Goal: Task Accomplishment & Management: Complete application form

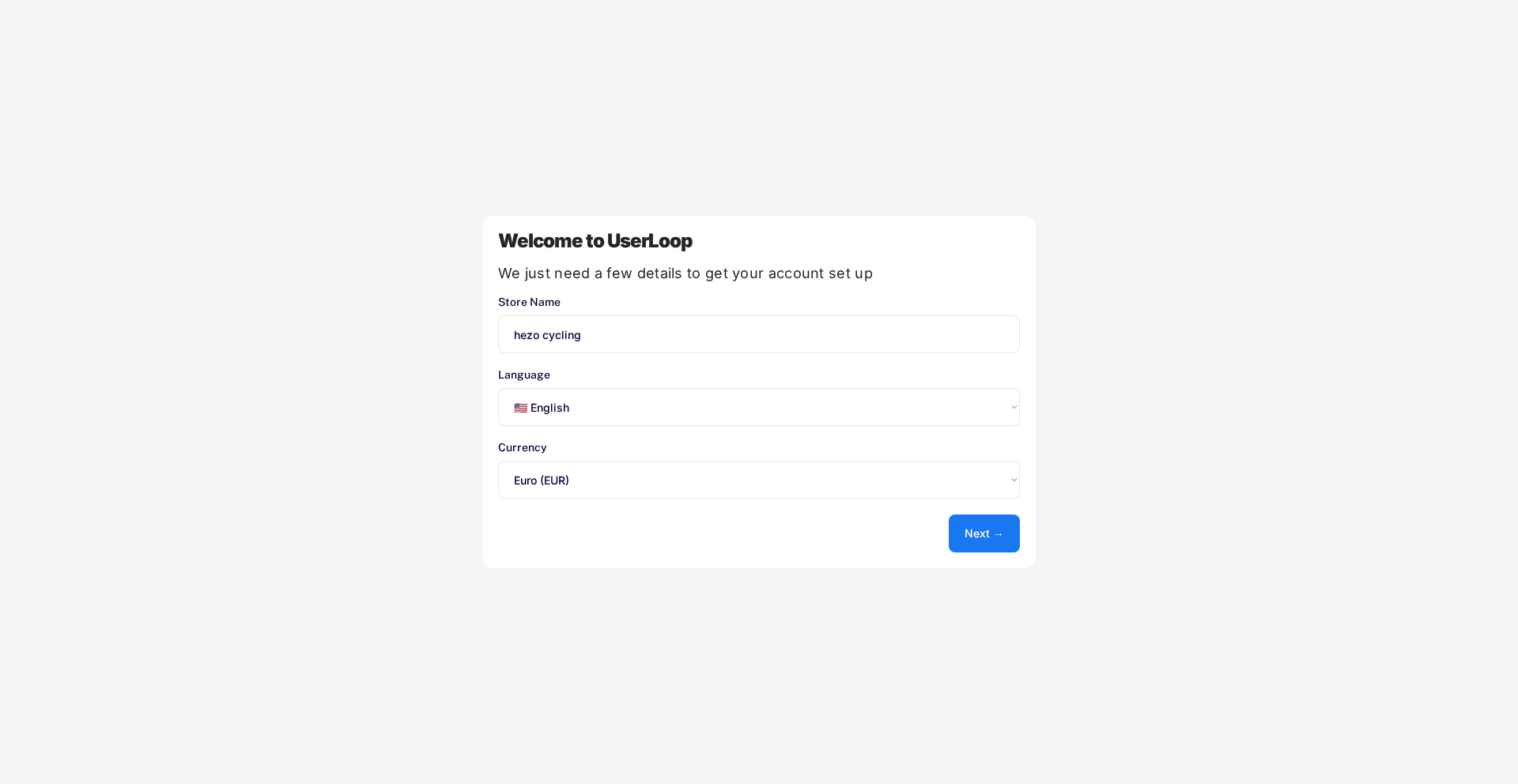
select select ""en""
select select ""1348695171700984260__LOOKUP__1635527639173x833446490375085600""
click at [947, 420] on select "Select an option... 🇺🇸 English 🇫🇷 Français 🇩🇪 Deutsch 🇪🇸 Español" at bounding box center [759, 406] width 521 height 38
select select ""de""
click at [970, 535] on button "Next →" at bounding box center [984, 533] width 71 height 38
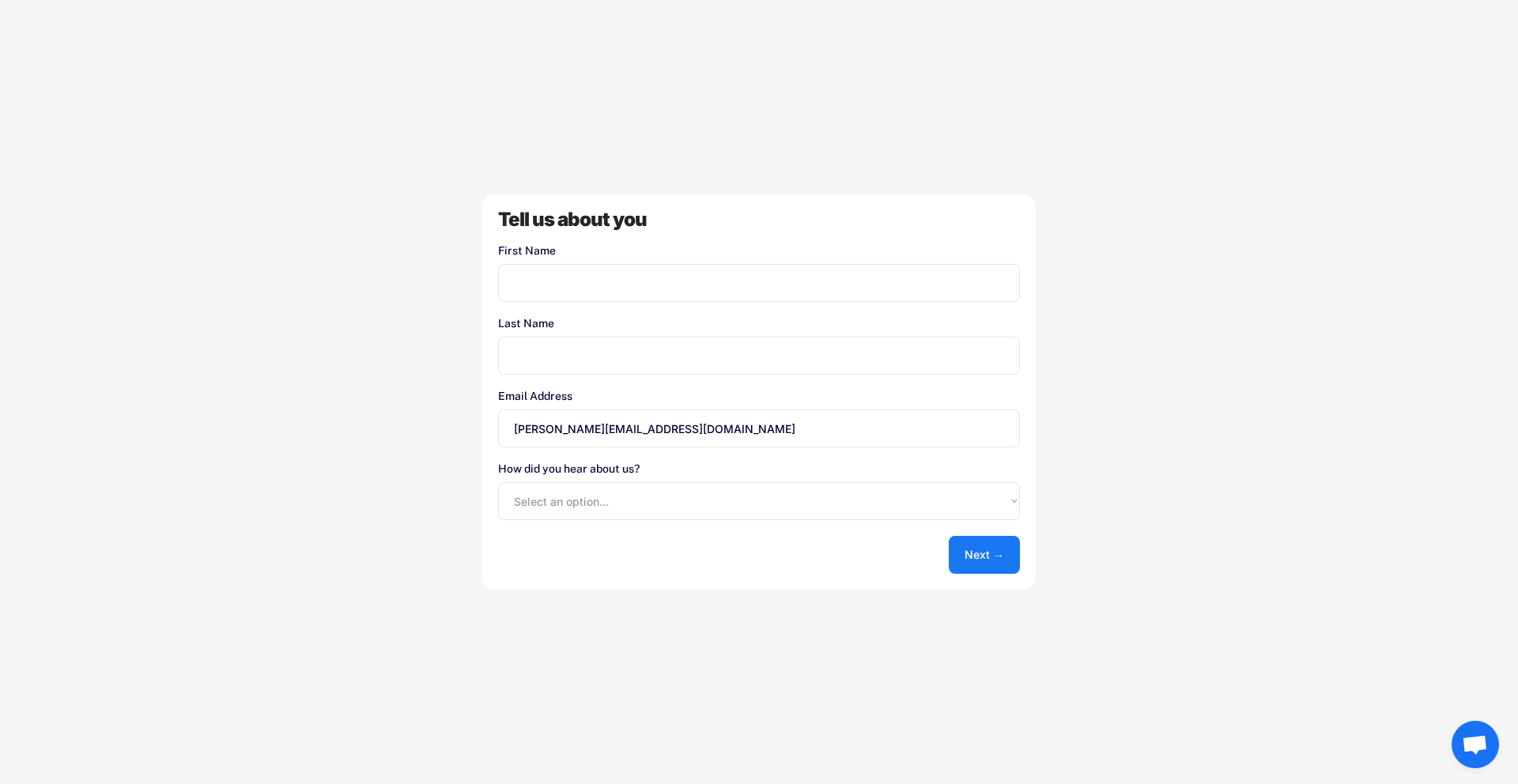
click at [531, 291] on input "input" at bounding box center [759, 283] width 521 height 38
type input "[PERSON_NAME]"
drag, startPoint x: 551, startPoint y: 429, endPoint x: 460, endPoint y: 432, distance: 91.0
click at [460, 432] on div "Welcome to UserLoop We just need a few details to get your account set up Store…" at bounding box center [759, 392] width 1518 height 784
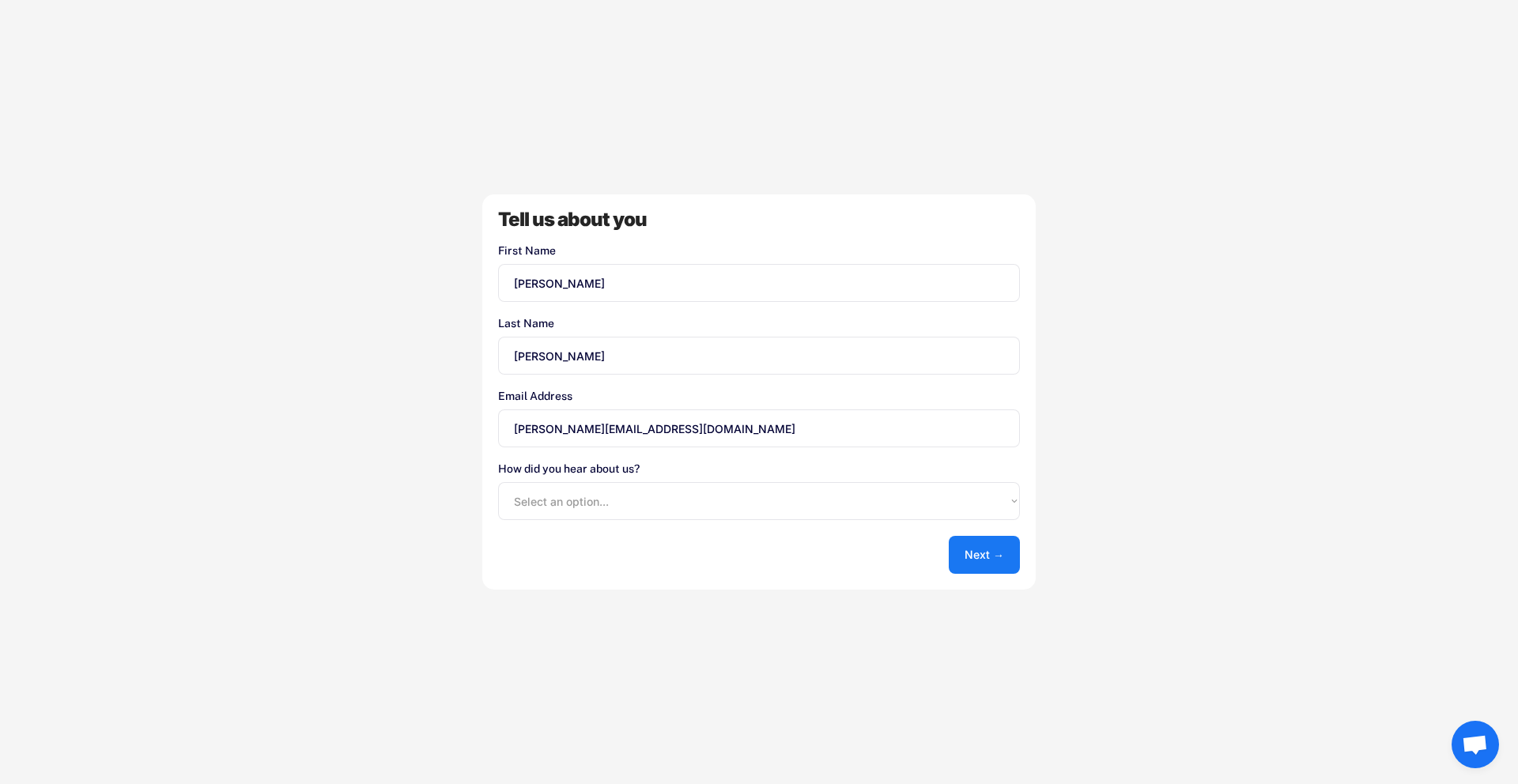
type input "[PERSON_NAME][EMAIL_ADDRESS][DOMAIN_NAME]"
click at [729, 511] on select "Select an option... Shopify App Store Google UserLoop Blog Referred by a friend…" at bounding box center [759, 501] width 521 height 38
select select ""shopify_app_store""
click at [1004, 557] on button "Next →" at bounding box center [984, 554] width 71 height 38
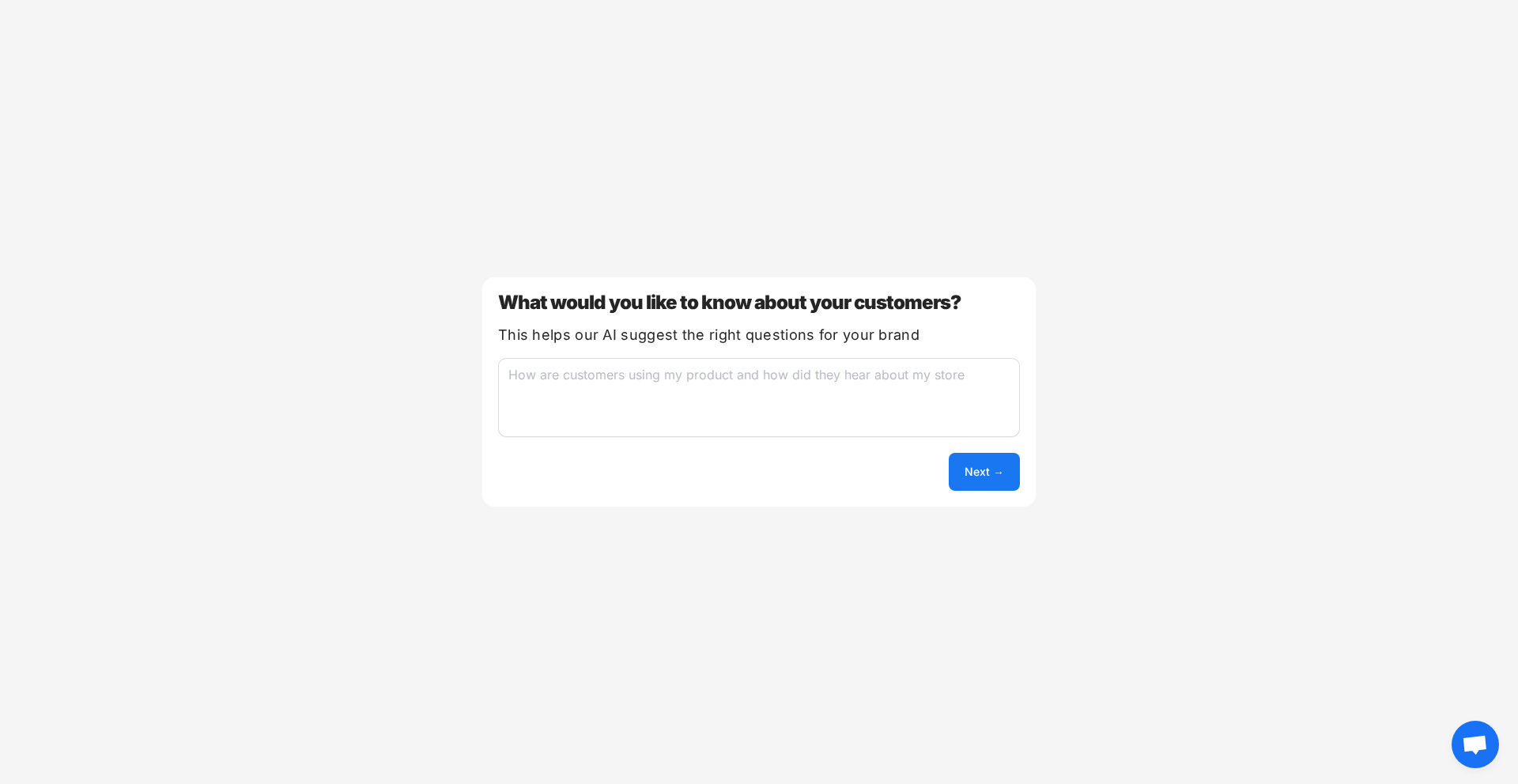
click at [528, 372] on textarea at bounding box center [759, 397] width 521 height 79
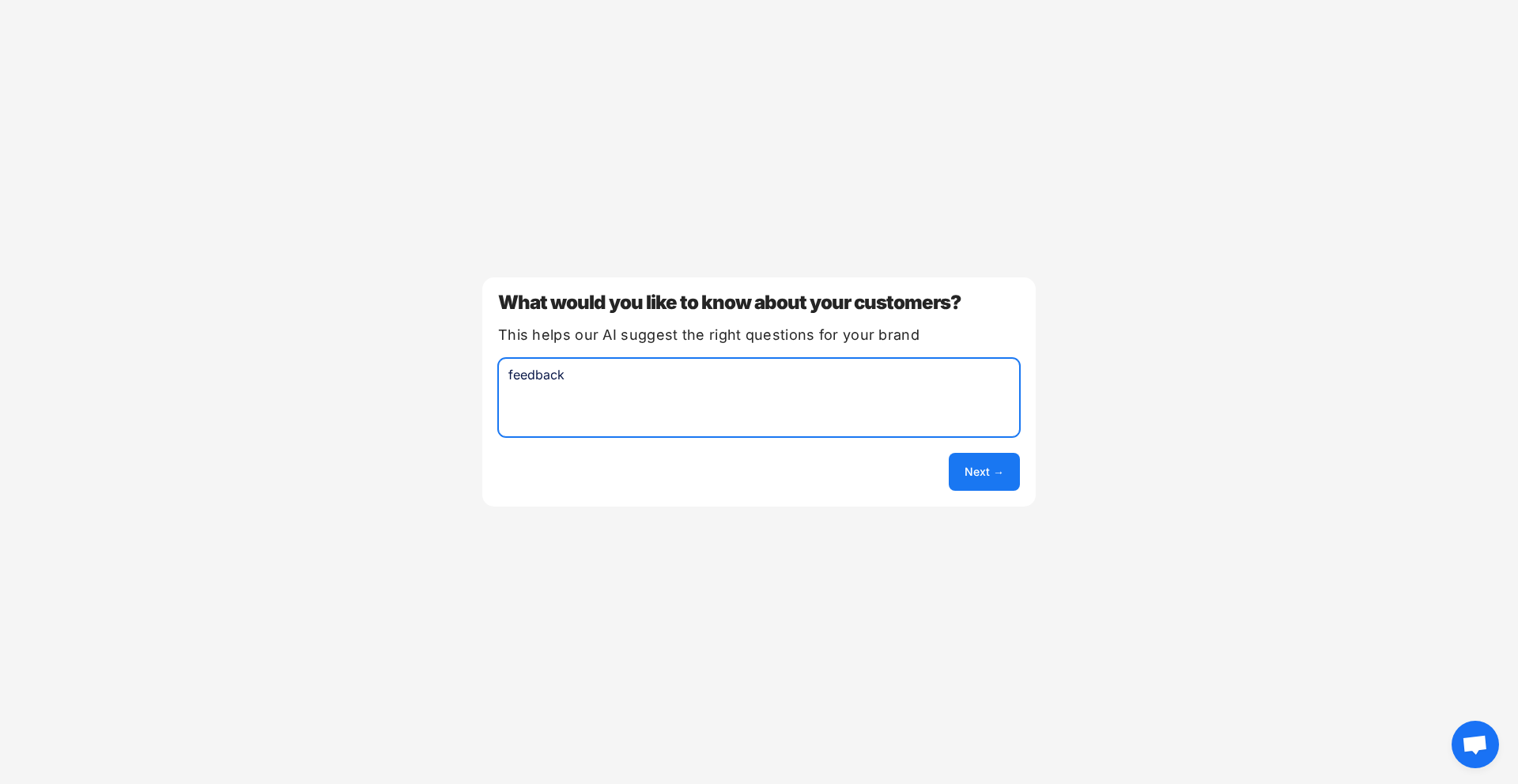
type textarea "feedback"
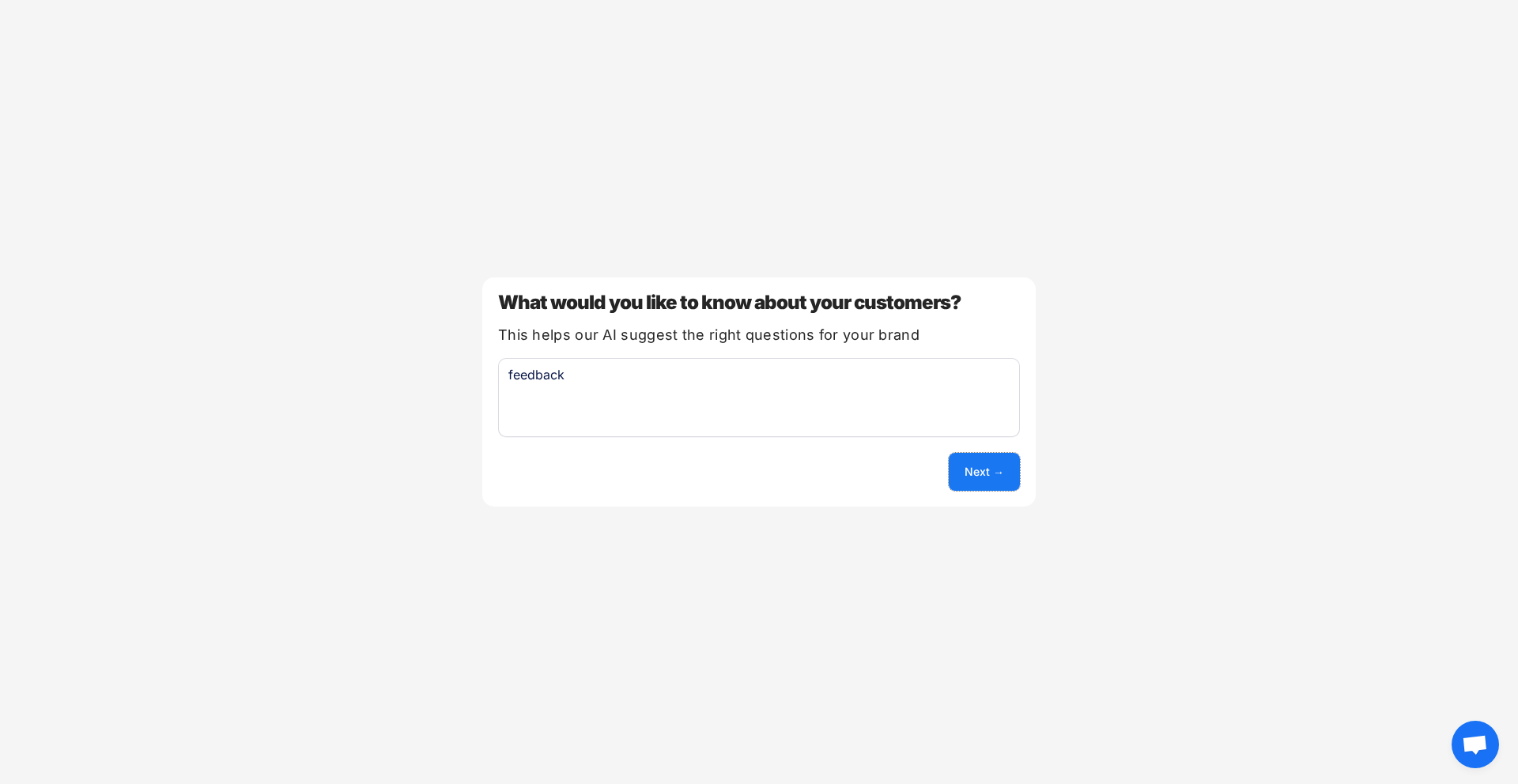
click at [1008, 468] on button "Next →" at bounding box center [984, 471] width 71 height 38
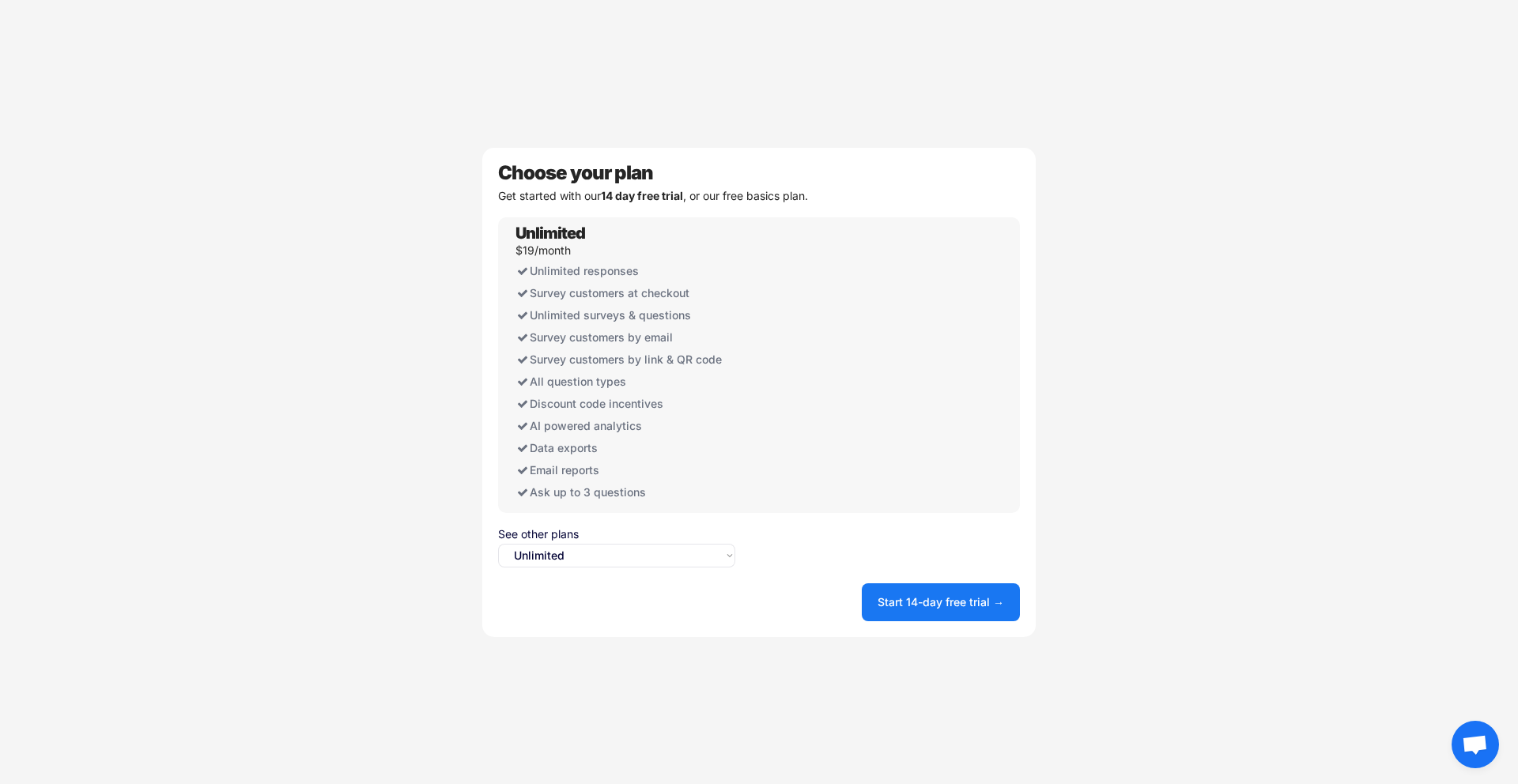
click at [618, 557] on select "Select an option... Unlimited Free" at bounding box center [616, 556] width 237 height 24
select select ""free0""
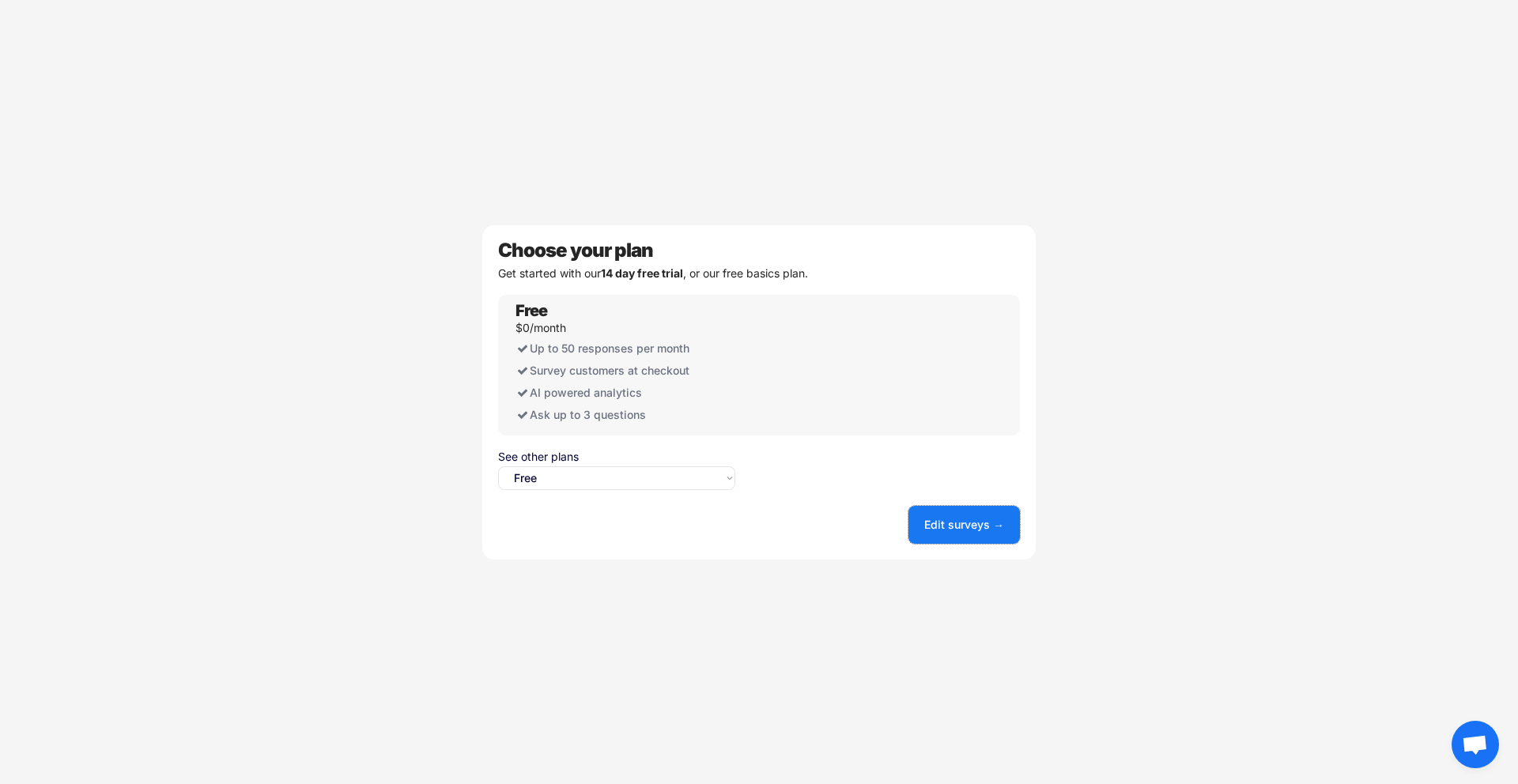
click at [975, 529] on button "Edit surveys →" at bounding box center [964, 524] width 111 height 38
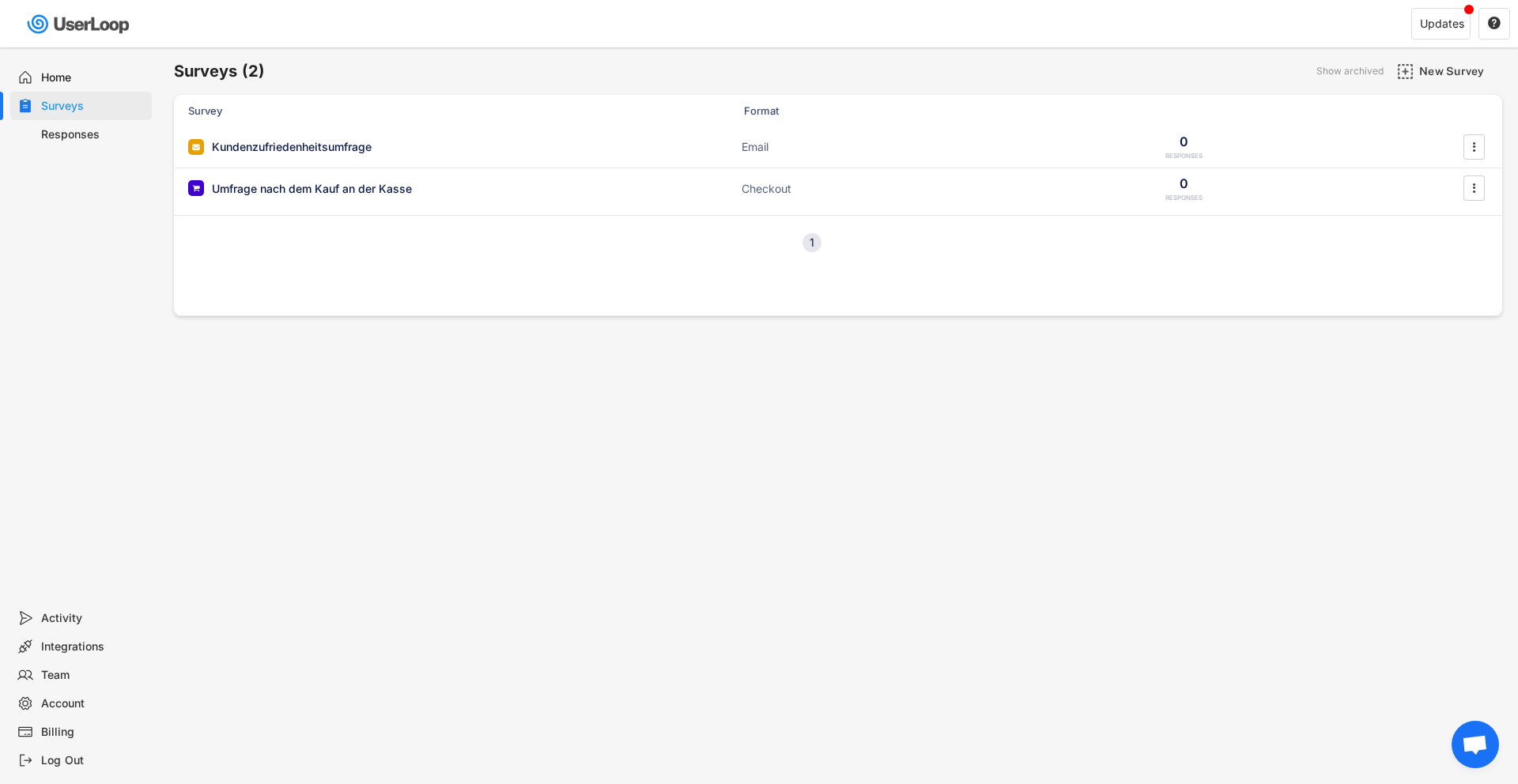
scroll to position [3, 0]
click at [304, 139] on div "Kundenzufriedenheitsumfrage" at bounding box center [292, 143] width 160 height 16
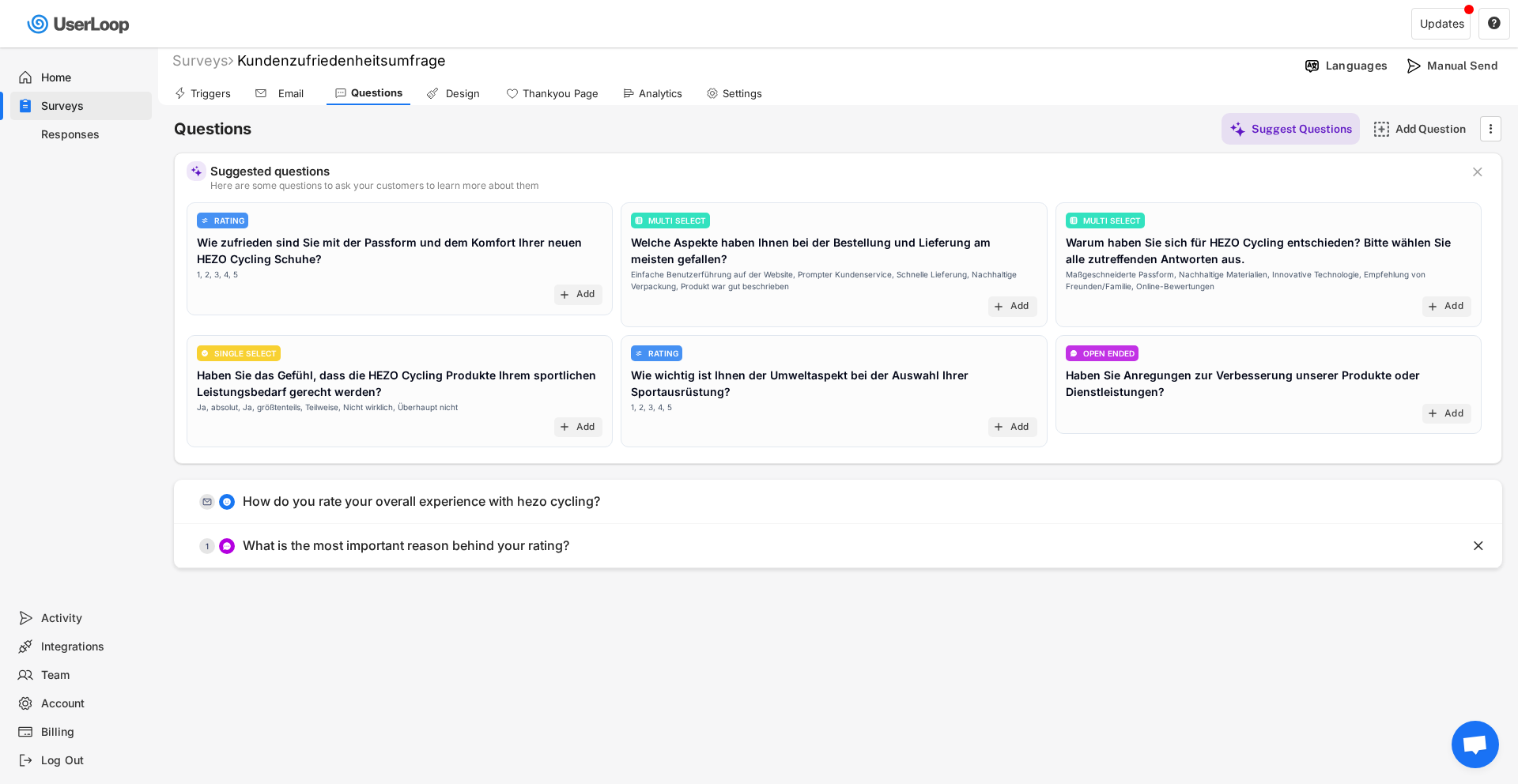
scroll to position [9, 0]
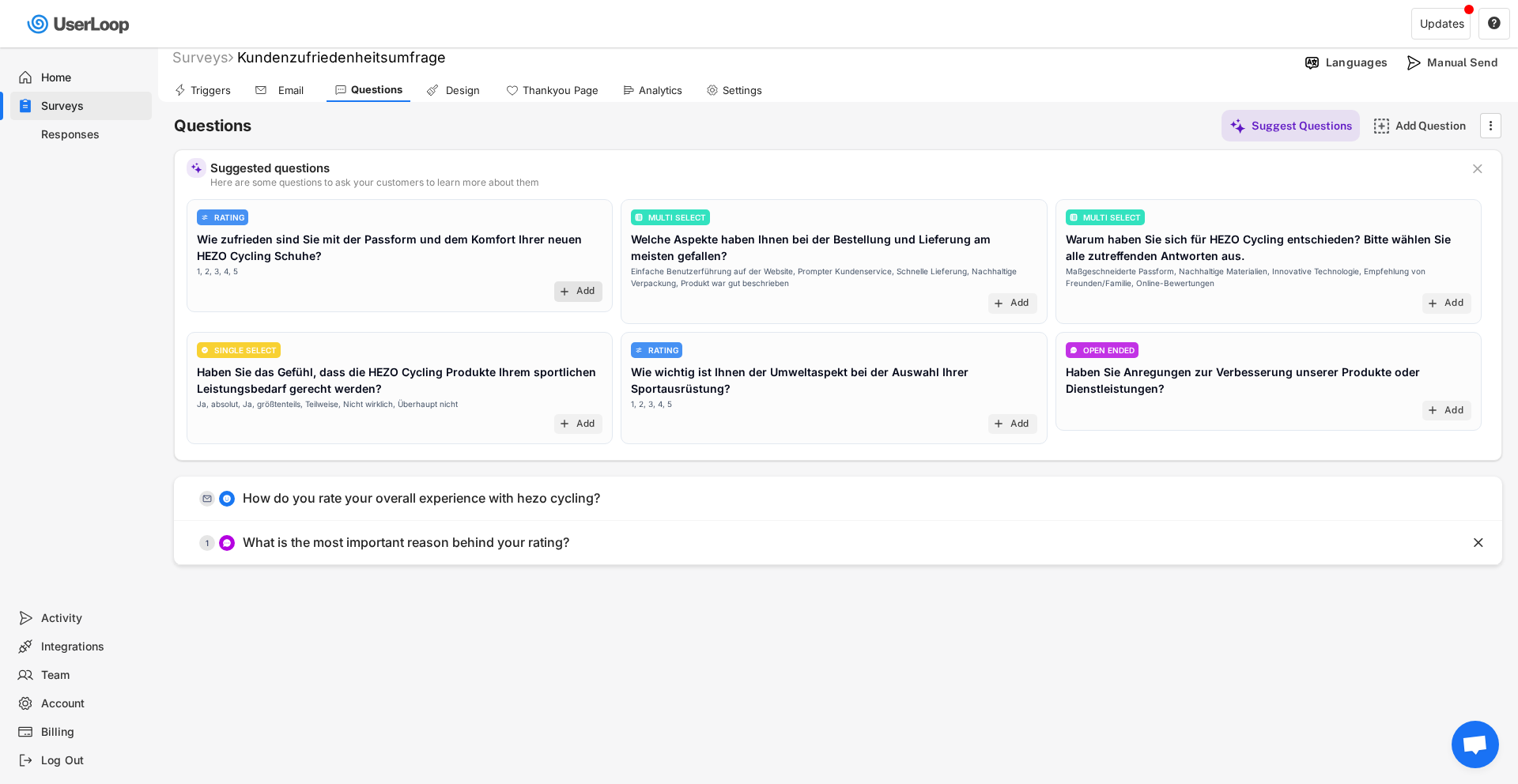
click at [565, 297] on text "add" at bounding box center [564, 291] width 13 height 13
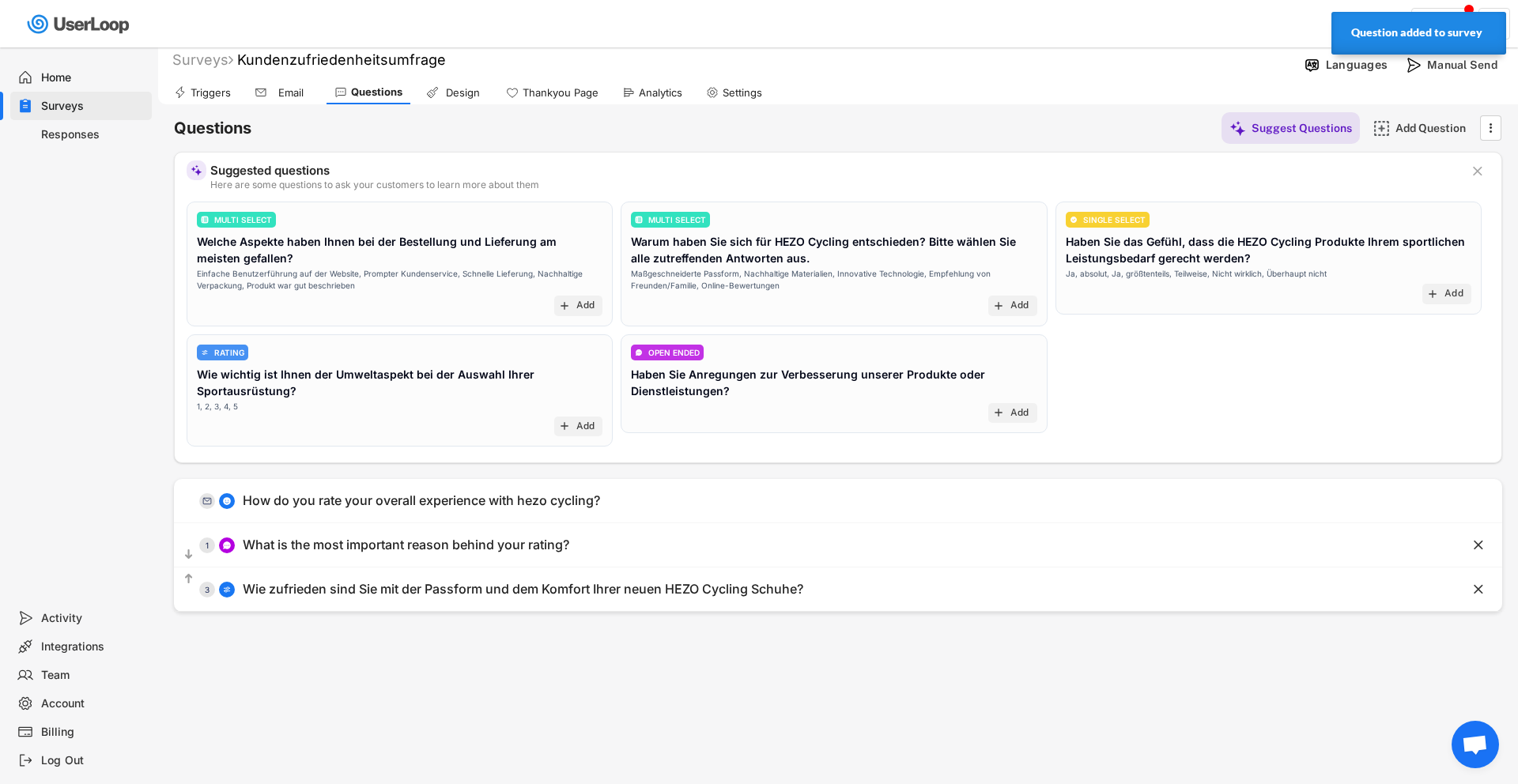
scroll to position [6, 0]
click at [1012, 412] on div "Add" at bounding box center [1020, 413] width 19 height 13
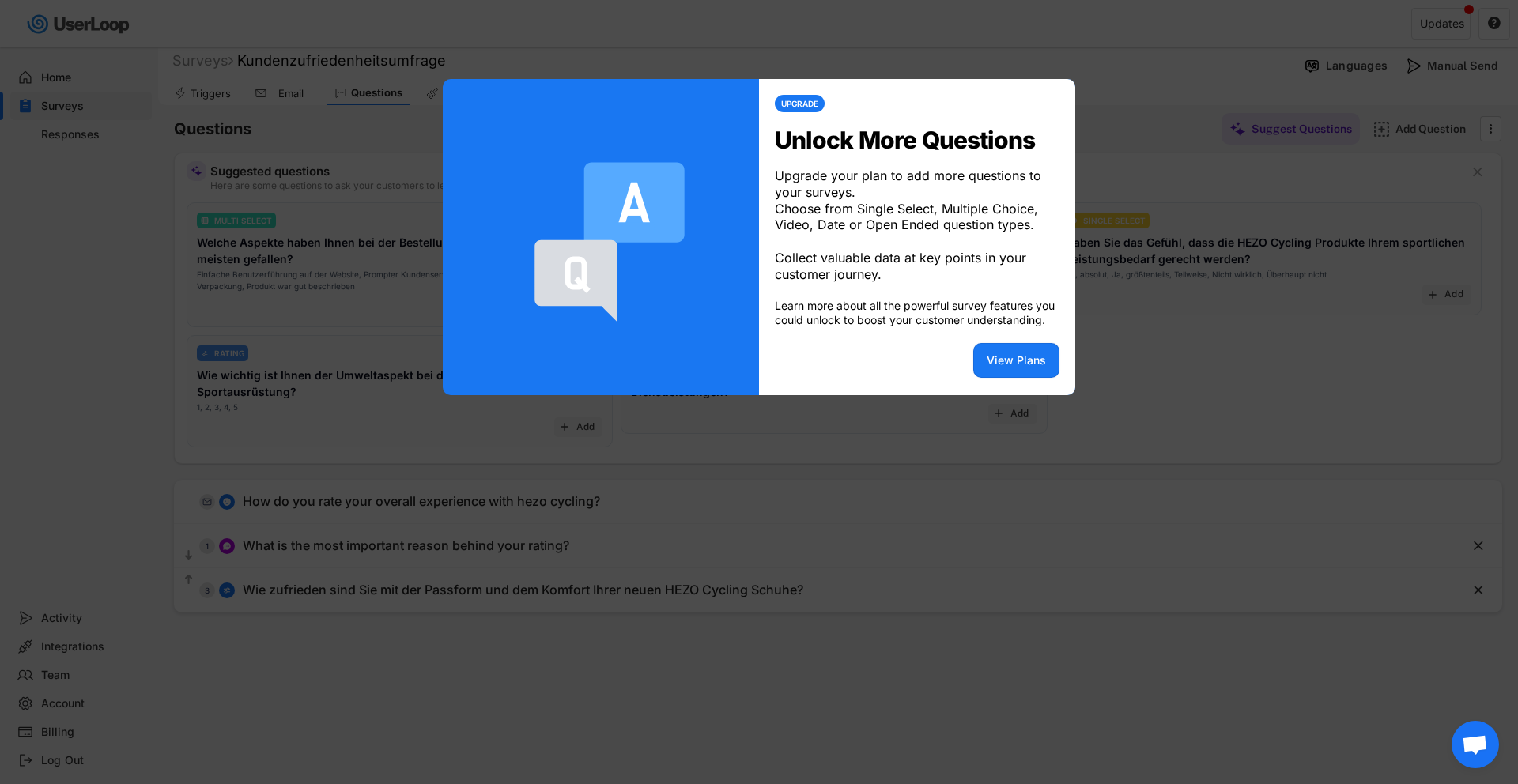
click at [889, 459] on div at bounding box center [759, 392] width 1518 height 784
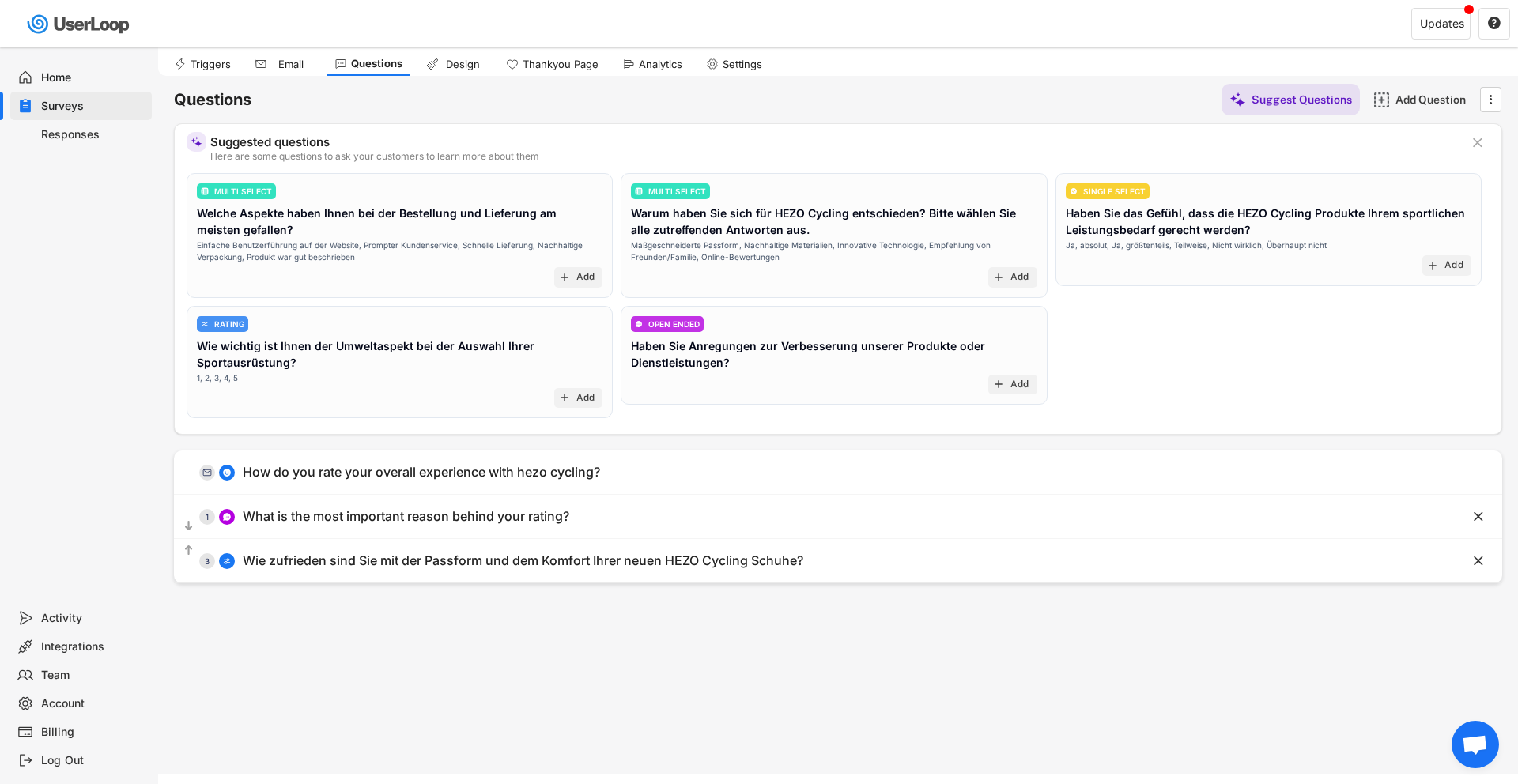
scroll to position [23, 0]
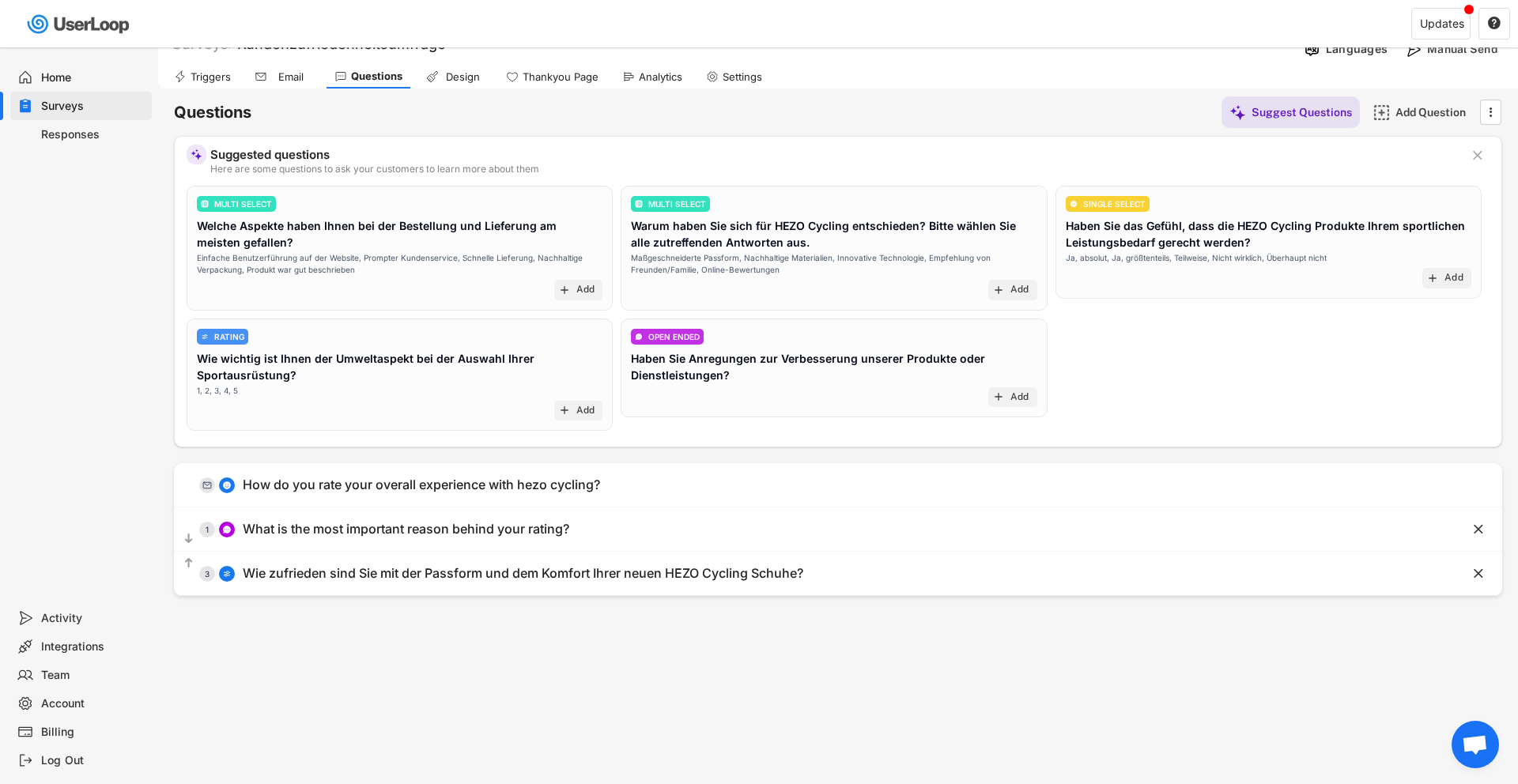
click at [441, 70] on div "Design" at bounding box center [454, 76] width 72 height 24
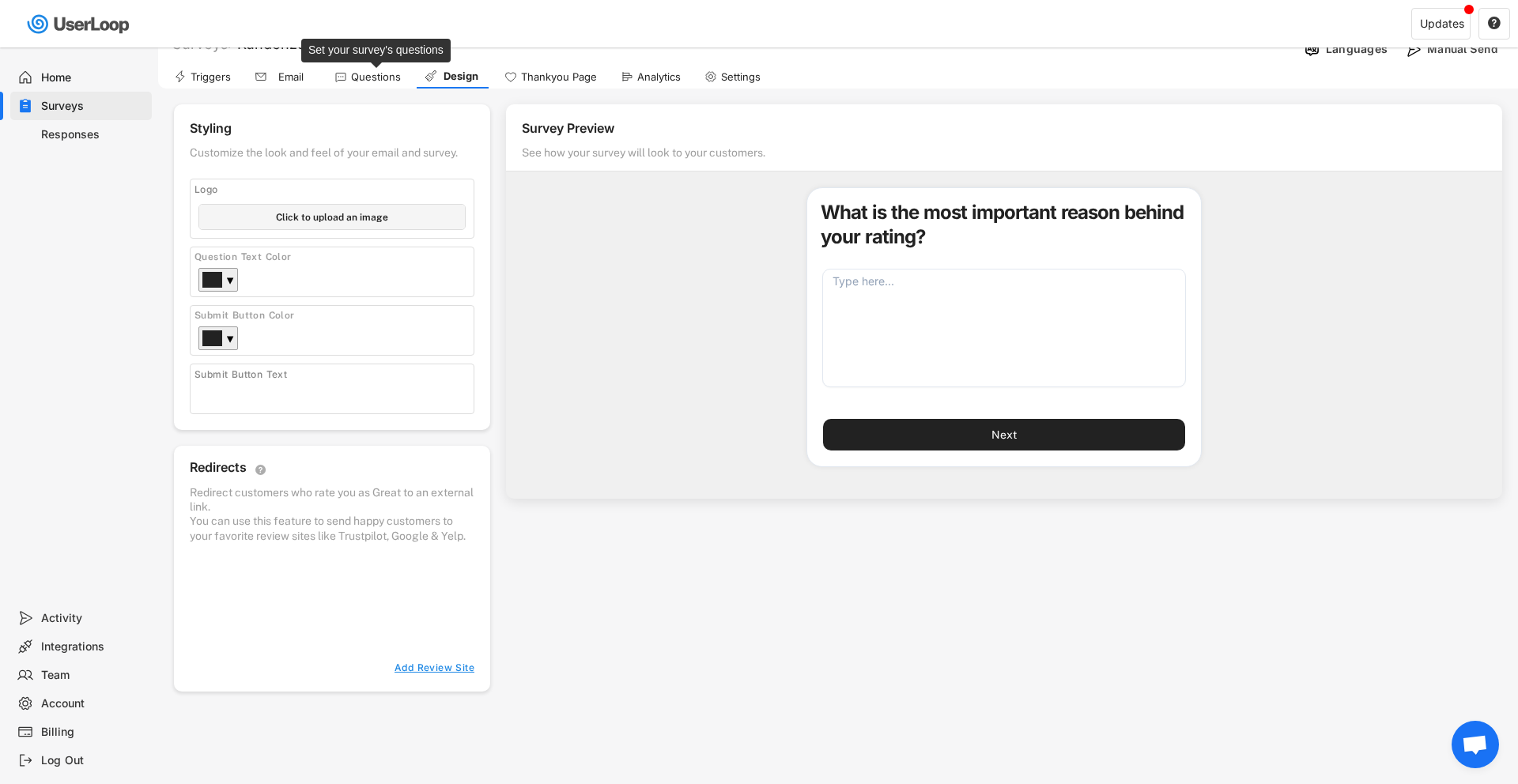
click at [372, 81] on div "Questions" at bounding box center [375, 77] width 50 height 14
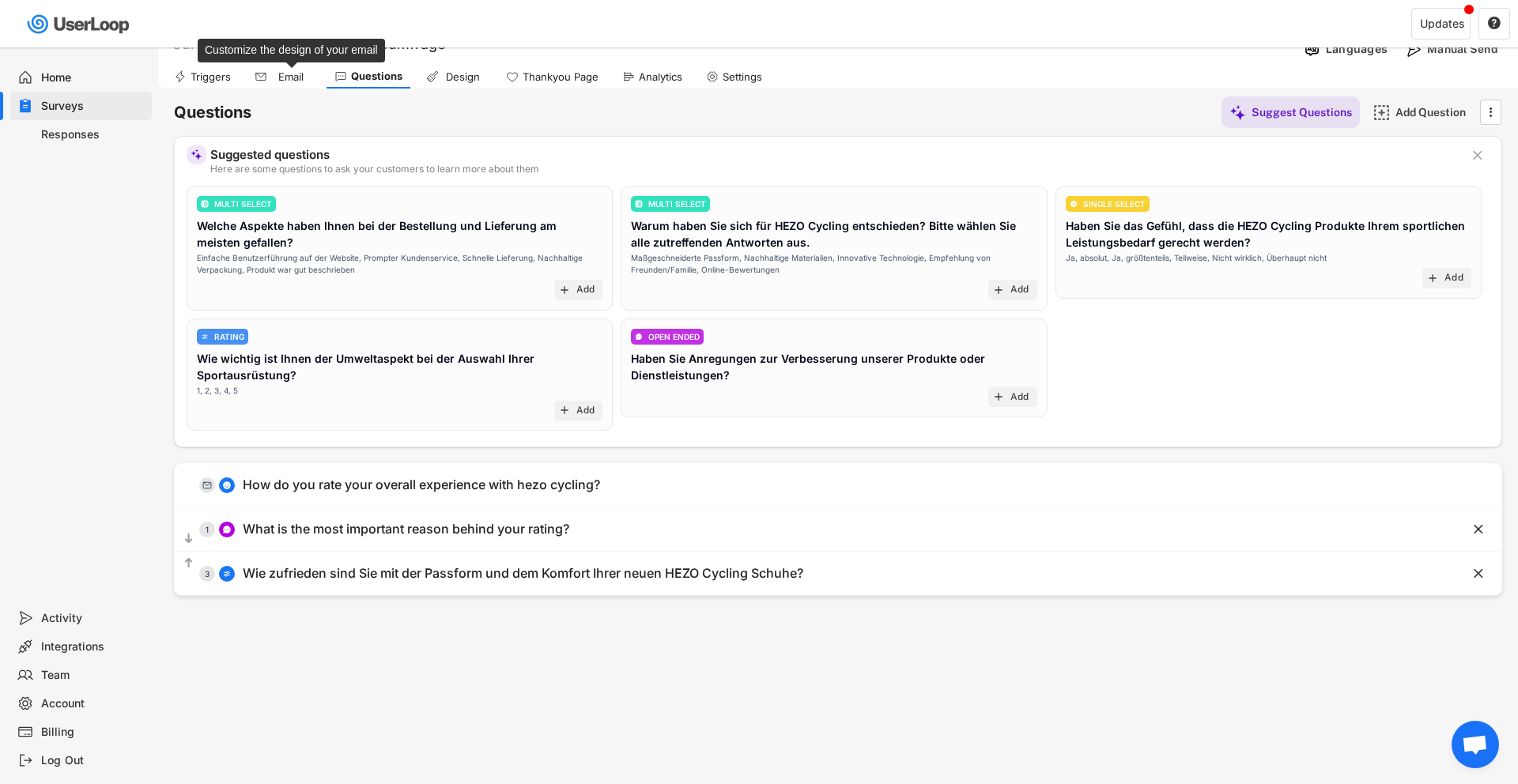
click at [271, 82] on div "Email" at bounding box center [290, 77] width 40 height 14
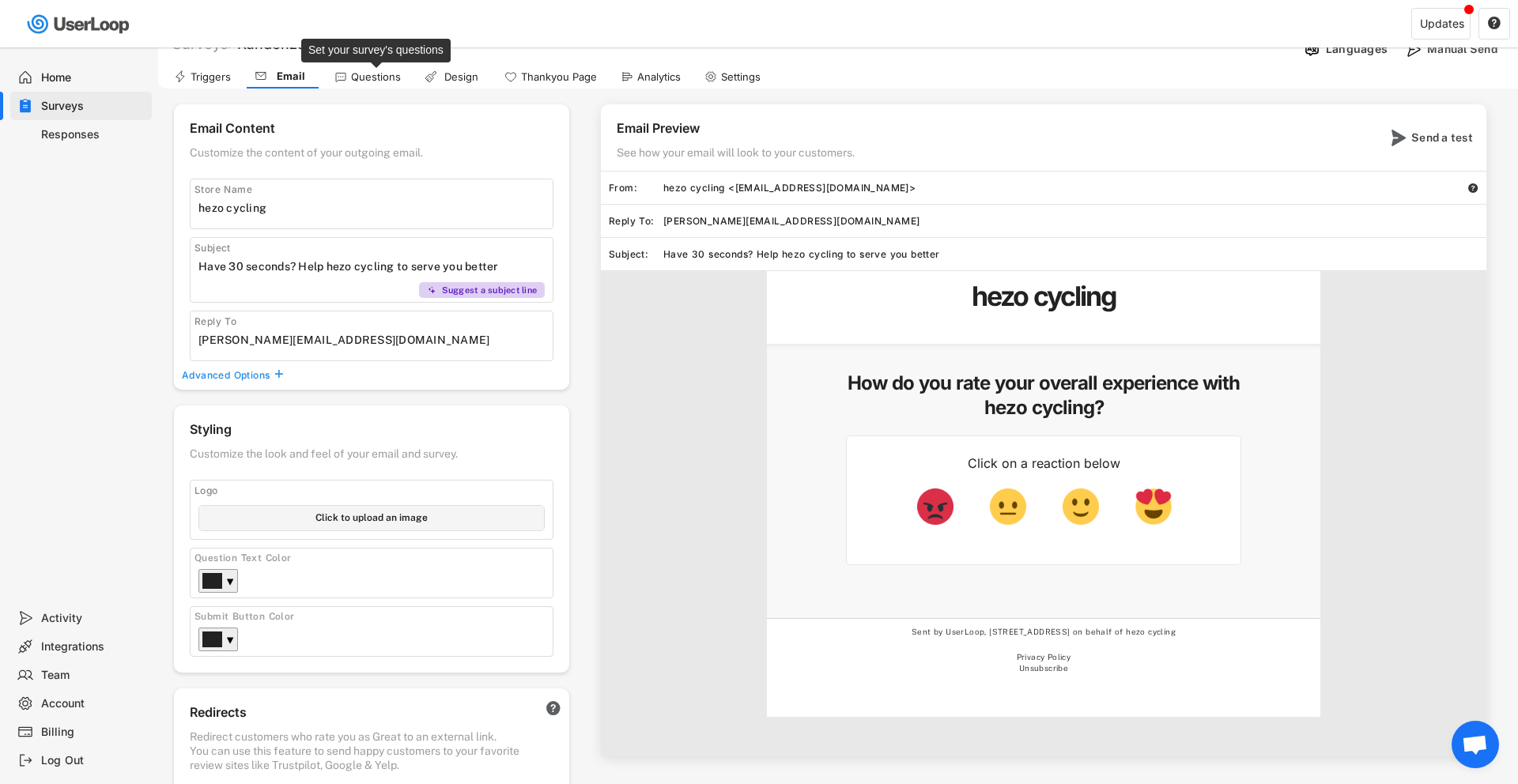
click at [361, 81] on div "Questions" at bounding box center [375, 77] width 50 height 14
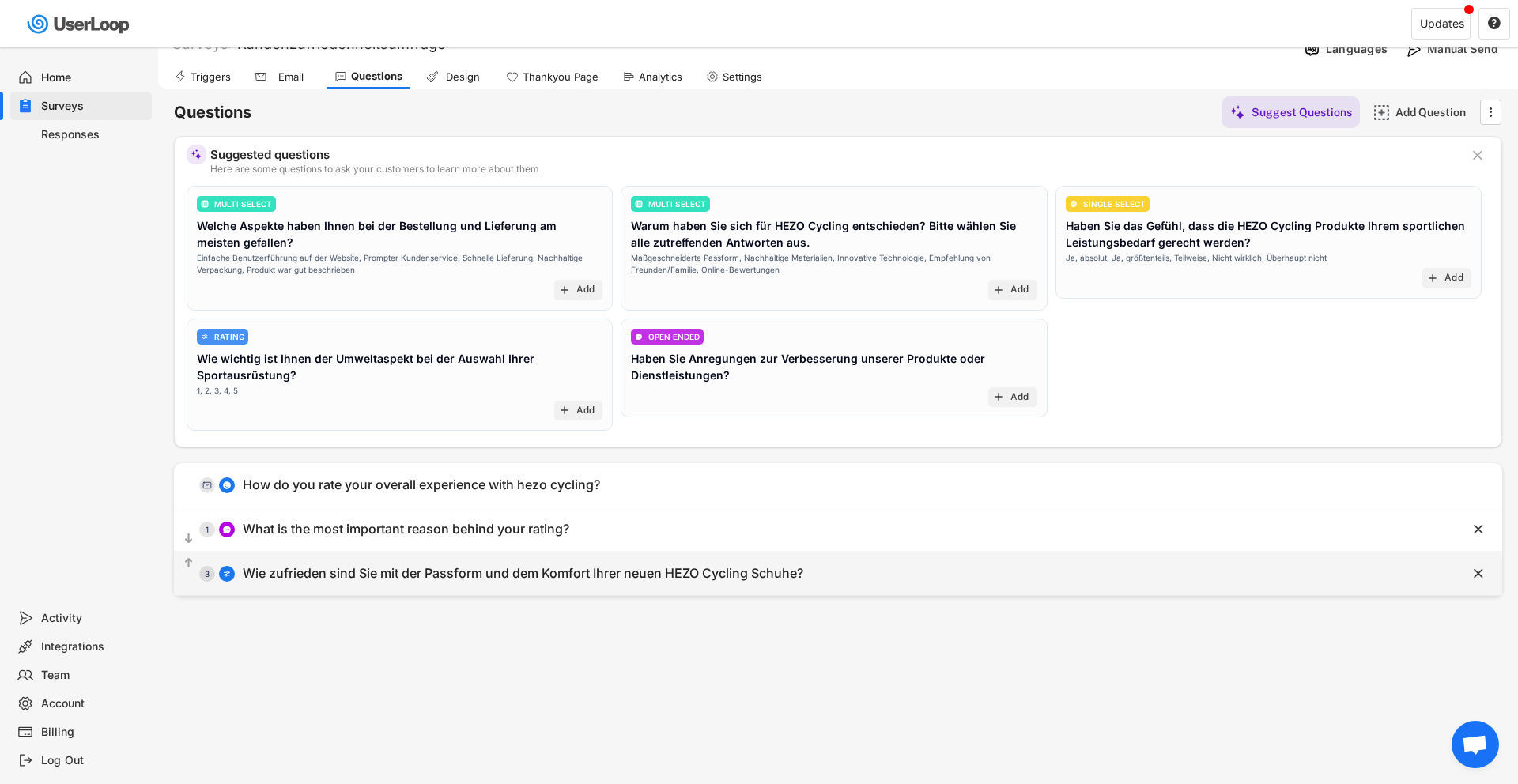
click at [302, 568] on div "Wie zufrieden sind Sie mit der Passform und dem Komfort Ihrer neuen HEZO Cyclin…" at bounding box center [523, 574] width 560 height 17
select select ""1_5""
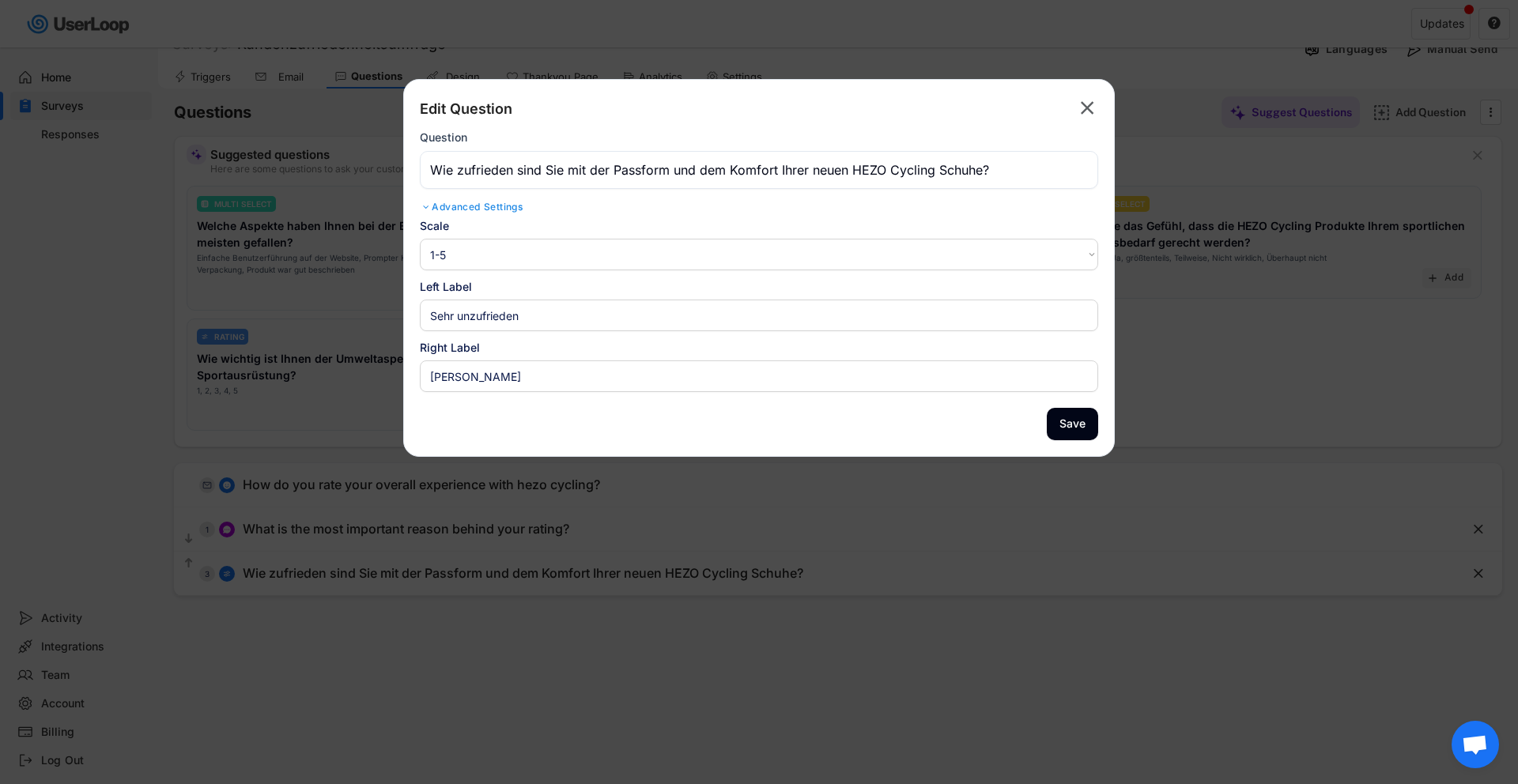
click at [441, 613] on div at bounding box center [759, 392] width 1518 height 784
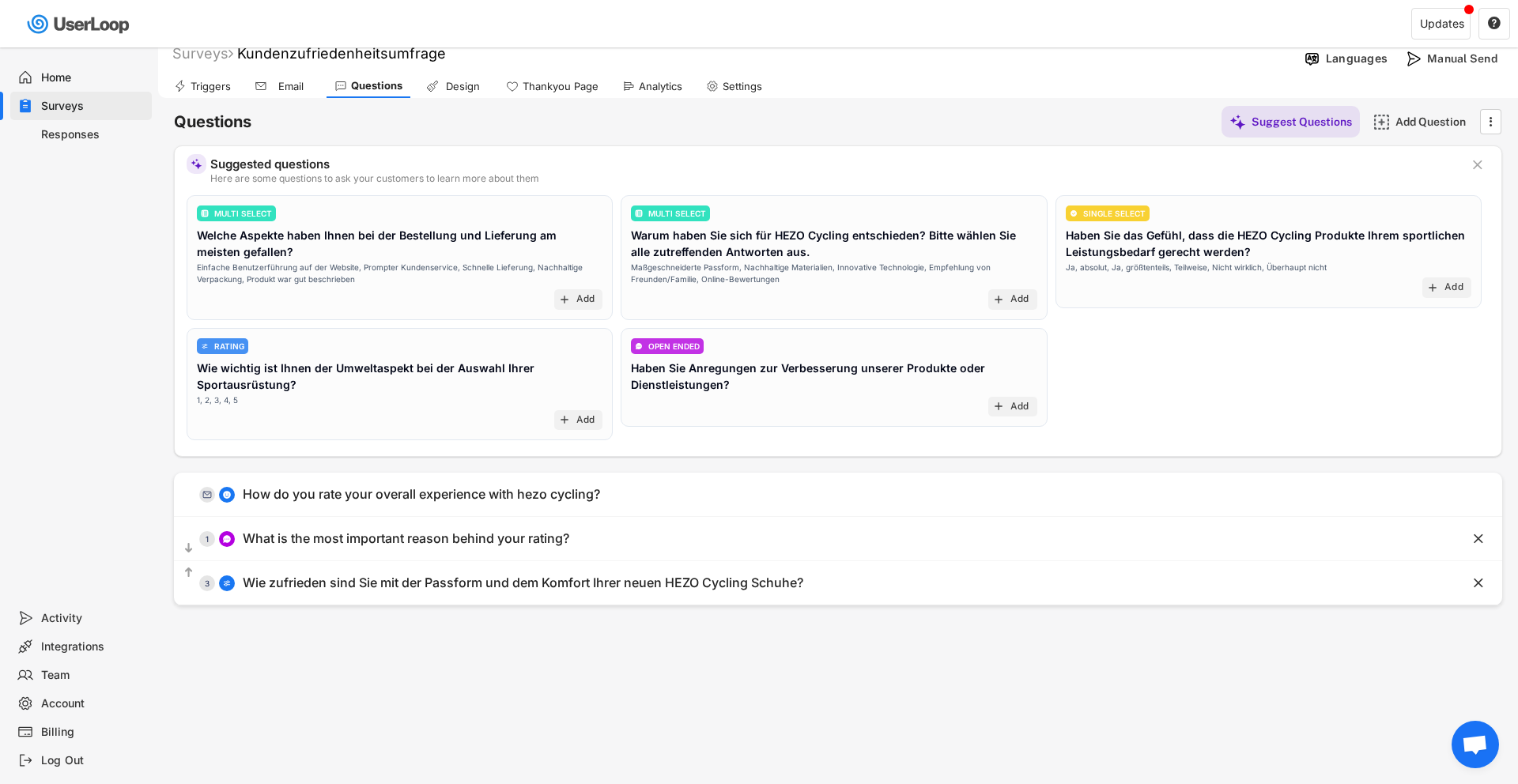
scroll to position [8, 0]
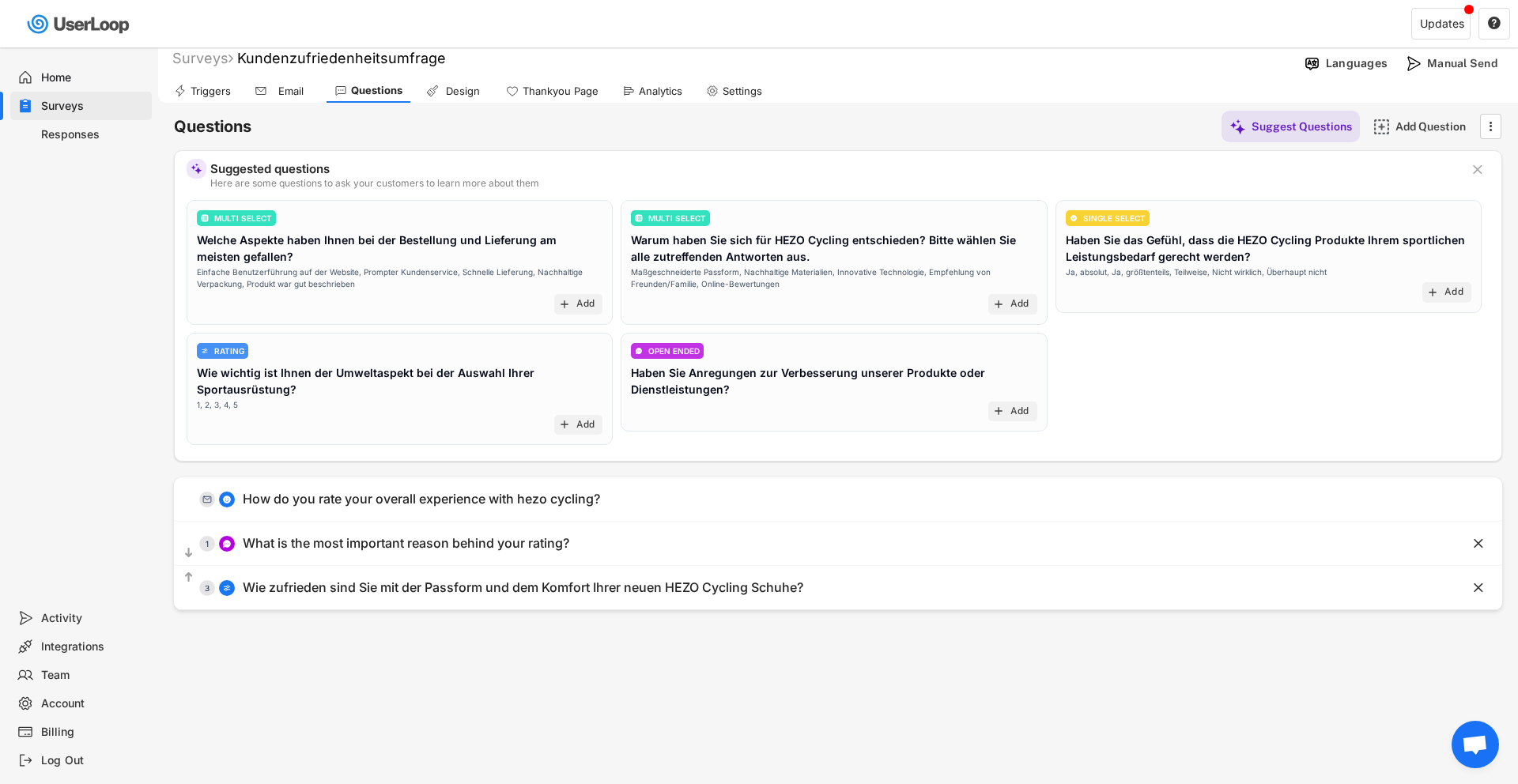
click at [218, 87] on div "Triggers" at bounding box center [210, 92] width 40 height 14
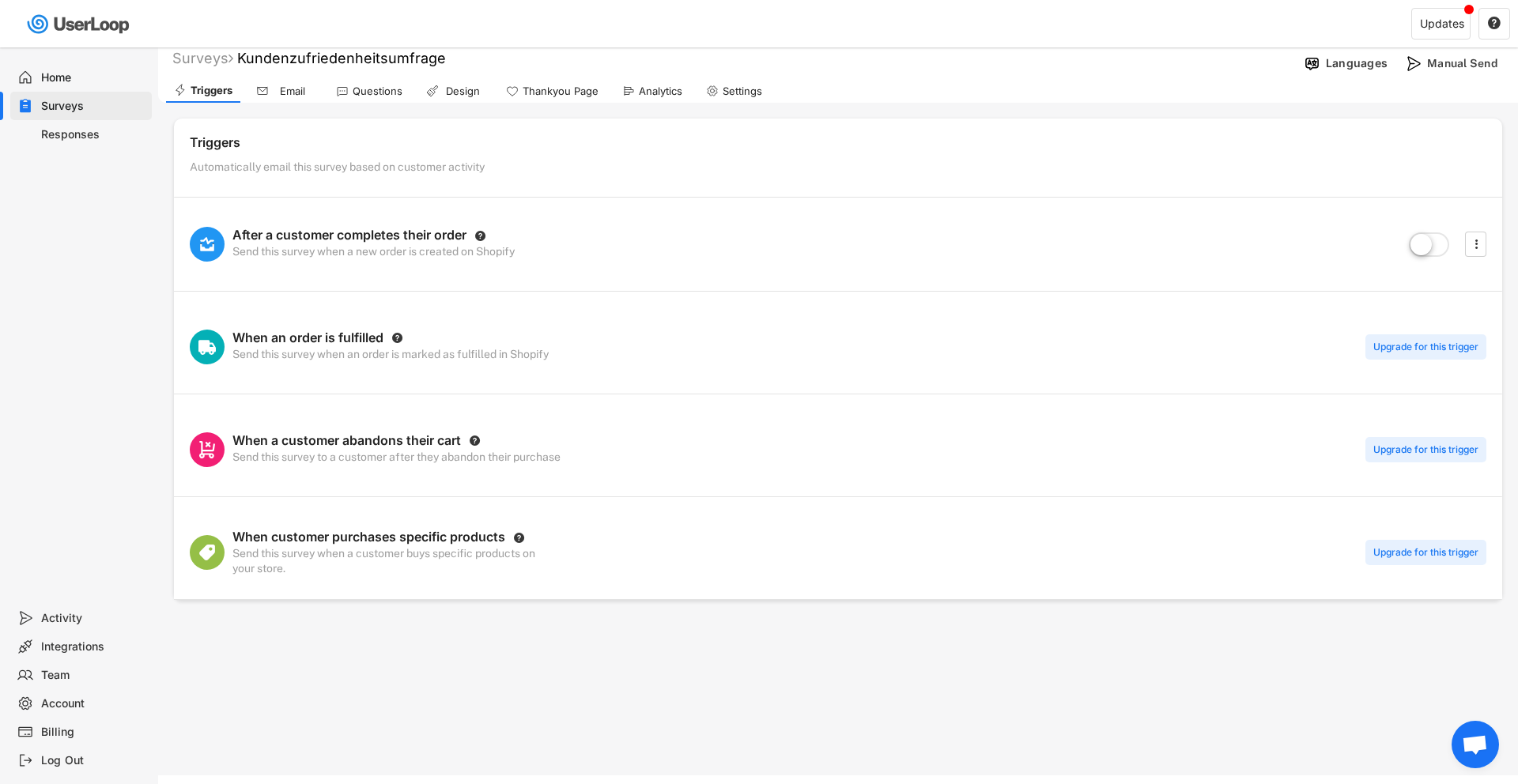
click at [354, 87] on div "Questions" at bounding box center [377, 92] width 50 height 14
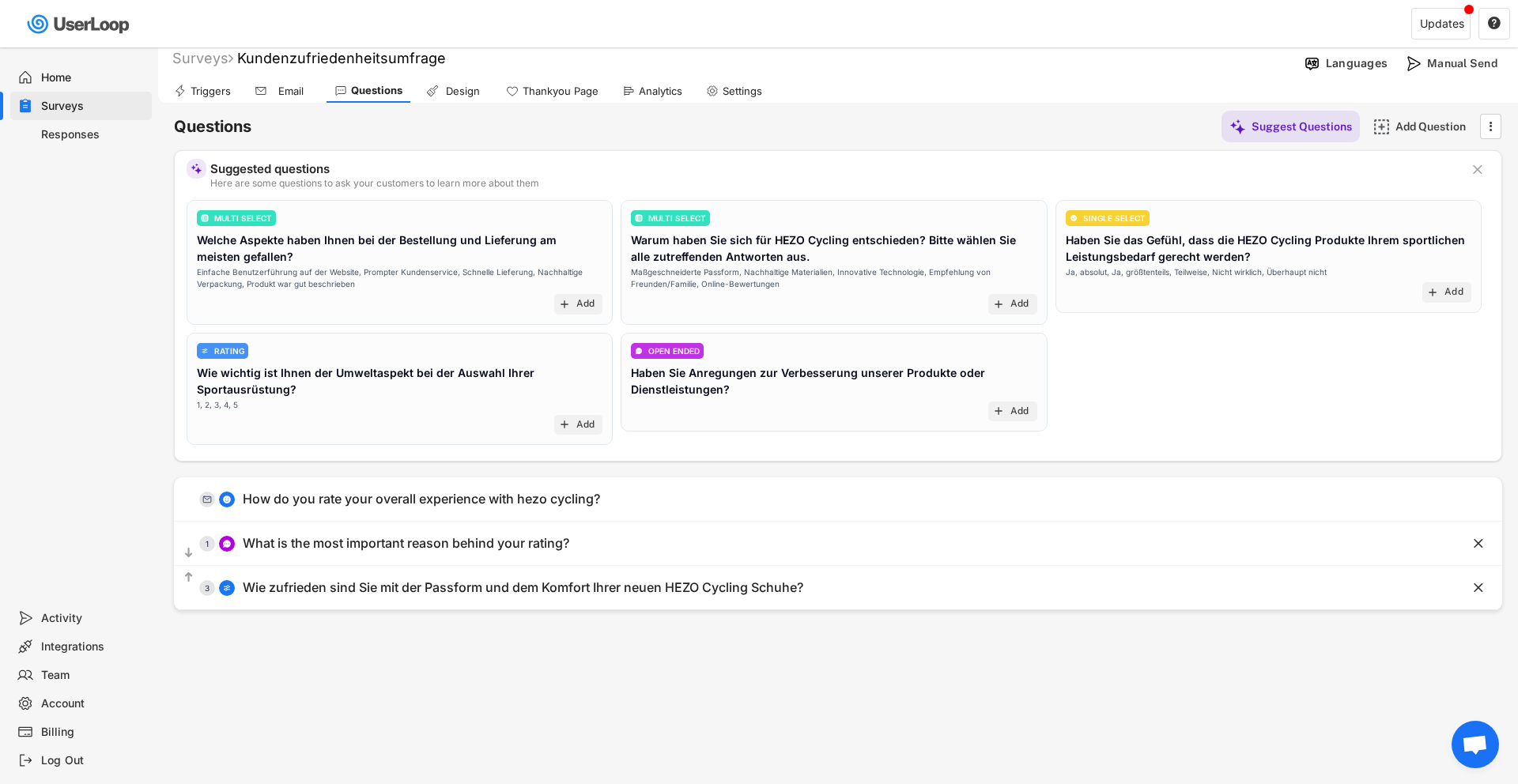
click at [555, 86] on div "Thankyou Page" at bounding box center [559, 92] width 76 height 14
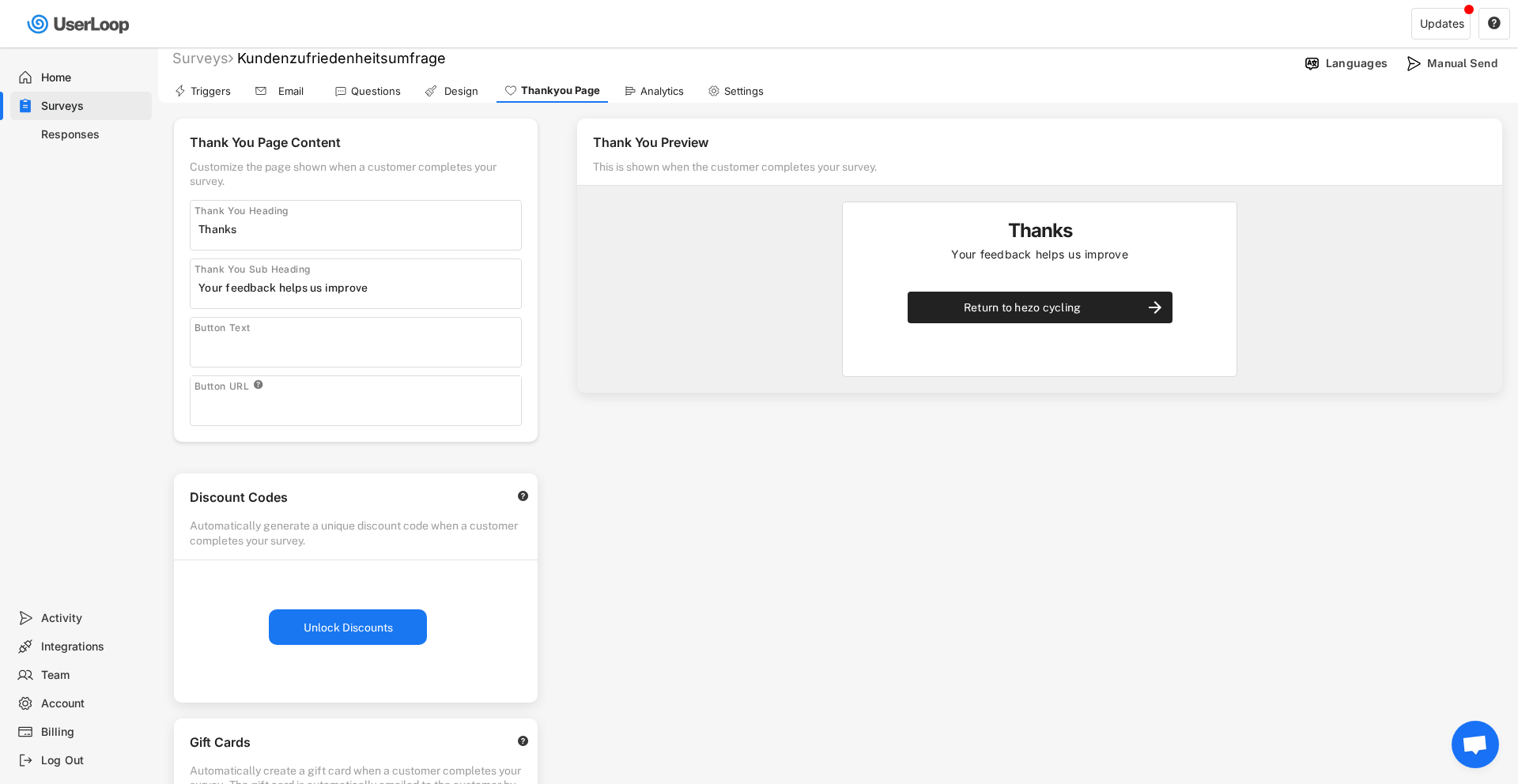
click at [444, 91] on div "Design" at bounding box center [461, 92] width 40 height 14
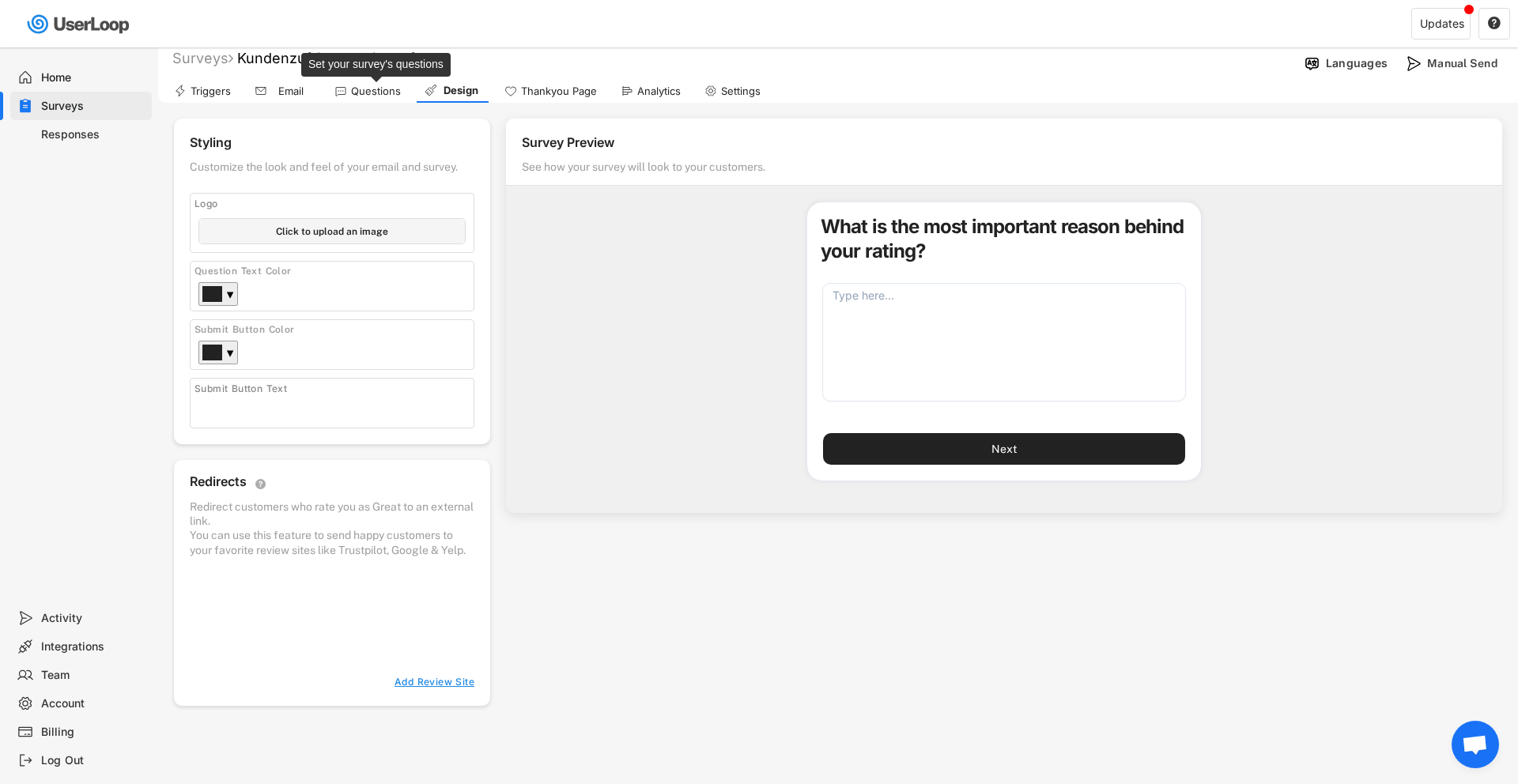
click at [357, 92] on div "Questions" at bounding box center [375, 92] width 50 height 14
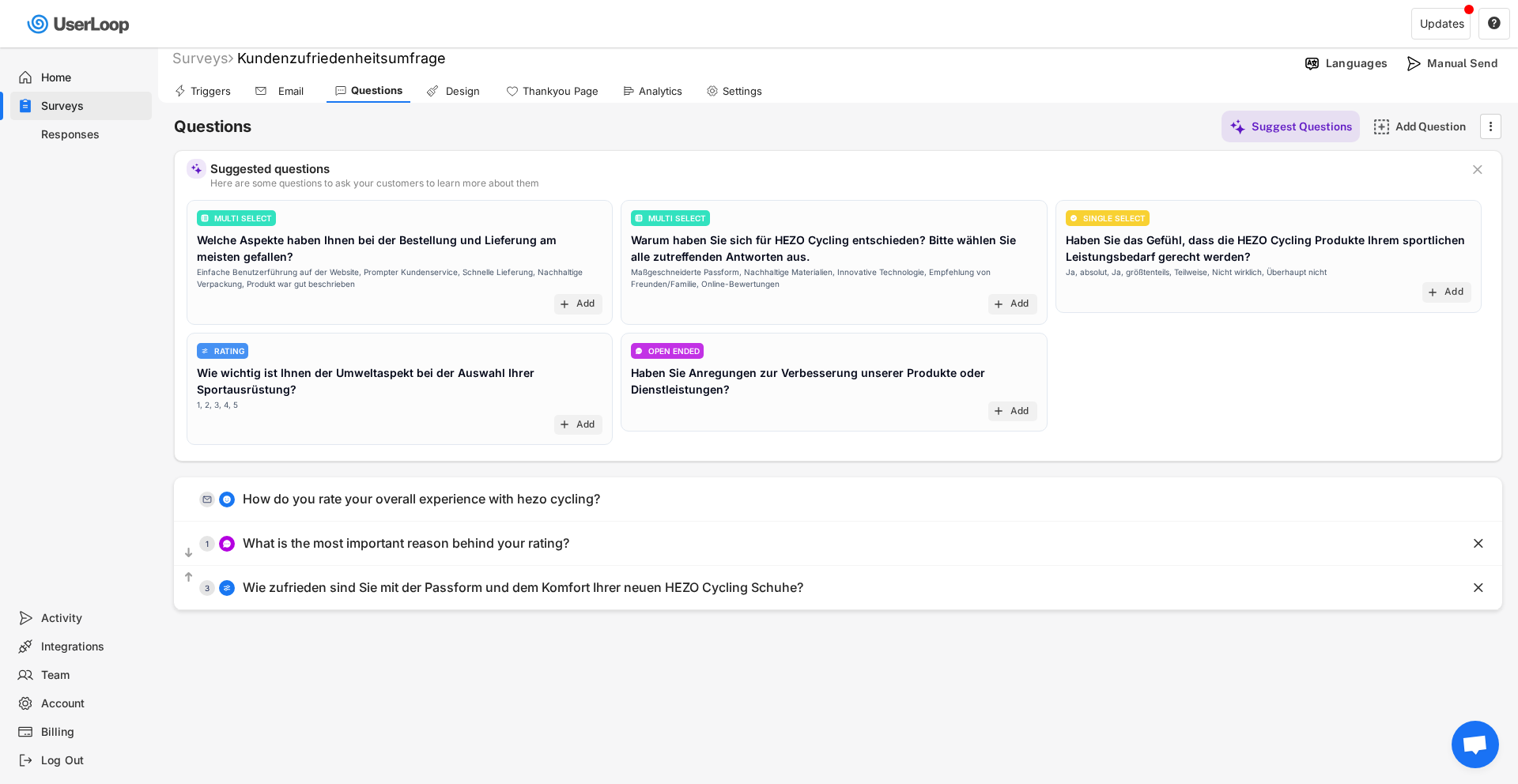
click at [263, 88] on use at bounding box center [261, 91] width 13 height 13
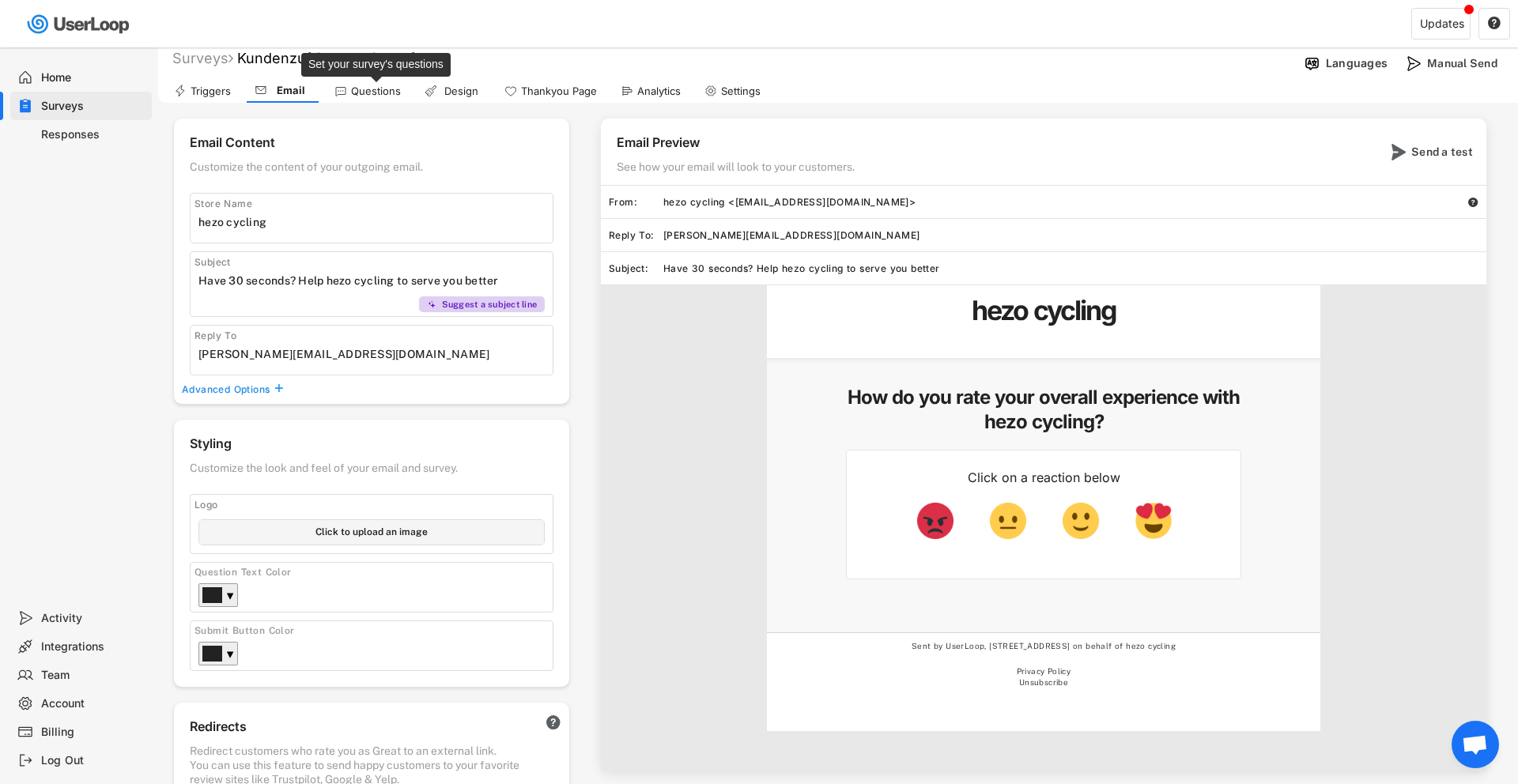
click at [368, 92] on div "Questions" at bounding box center [375, 92] width 50 height 14
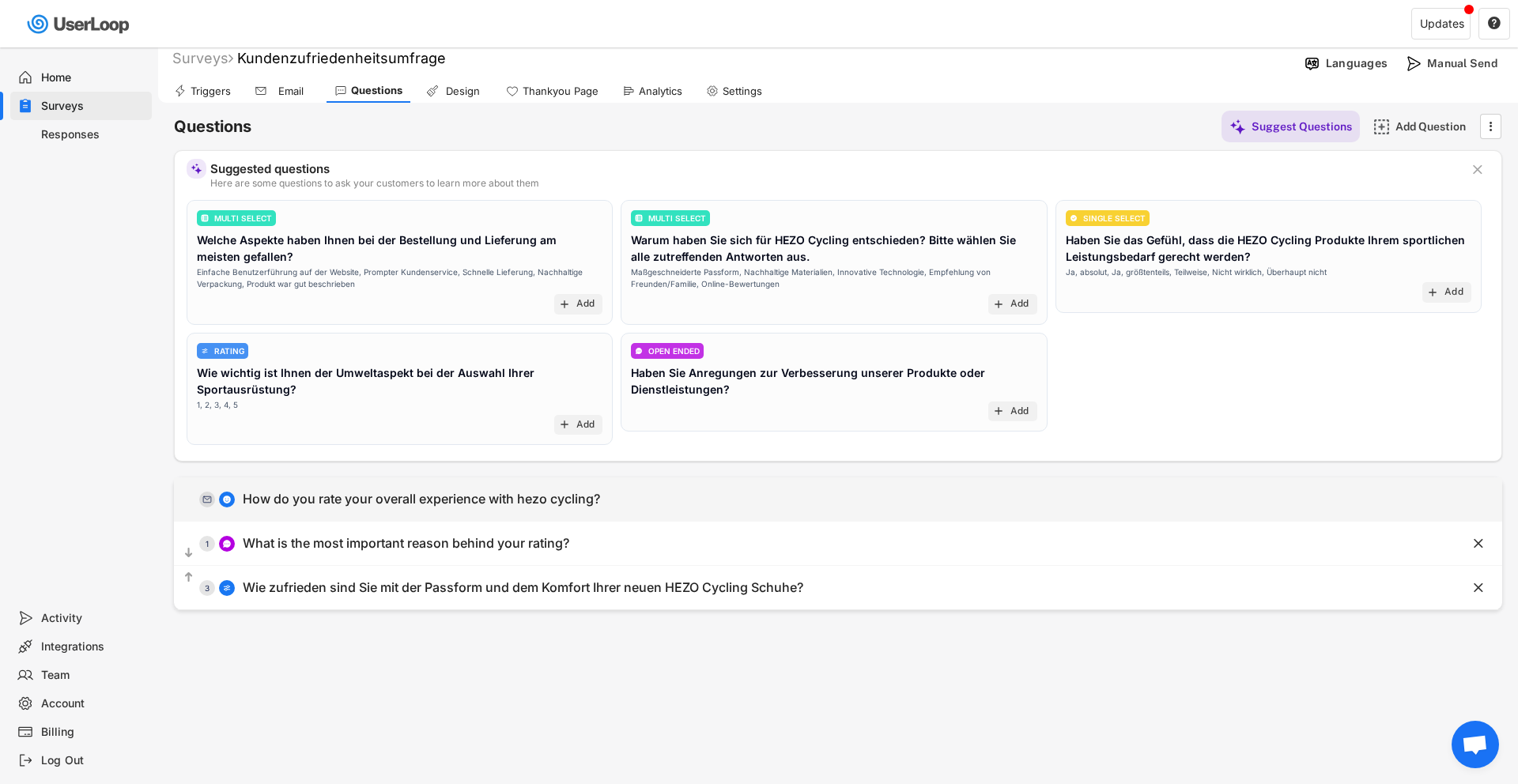
click at [353, 501] on div "How do you rate your overall experience with hezo cycling?" at bounding box center [421, 499] width 357 height 17
type input "How do you rate your overall experience with hezo cycling?"
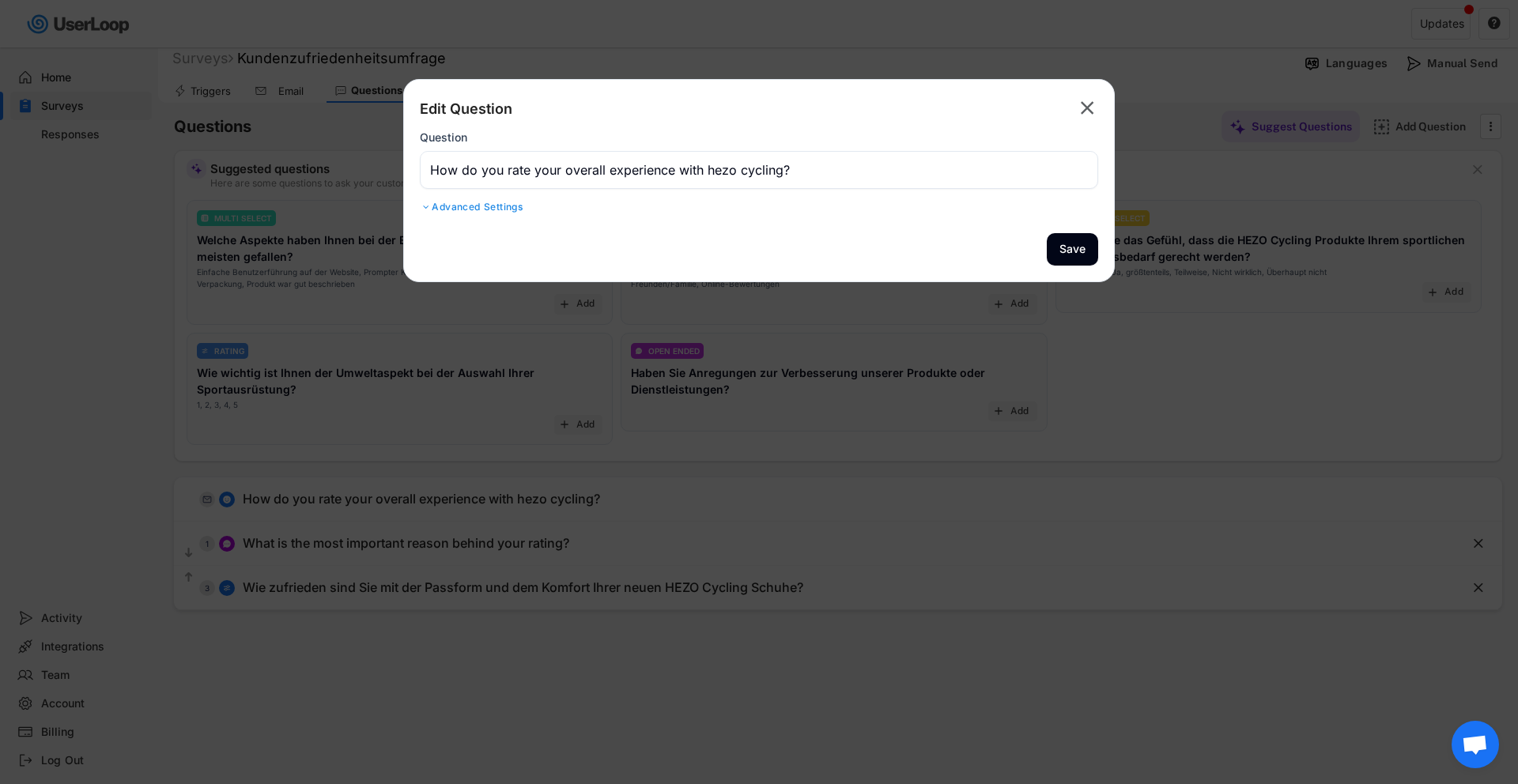
click at [469, 209] on div "Advanced Settings" at bounding box center [758, 206] width 678 height 13
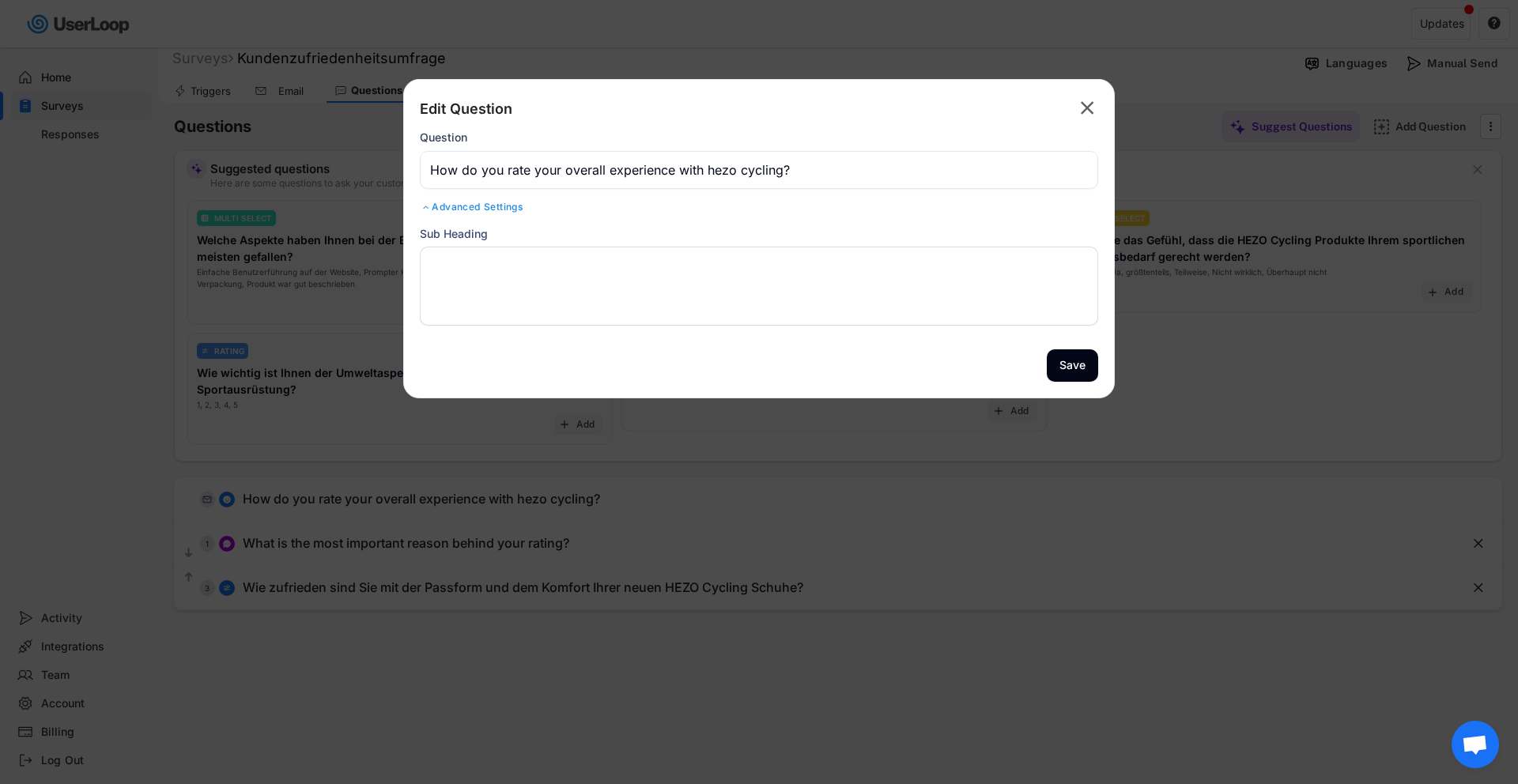
click at [1081, 104] on text "" at bounding box center [1088, 108] width 14 height 23
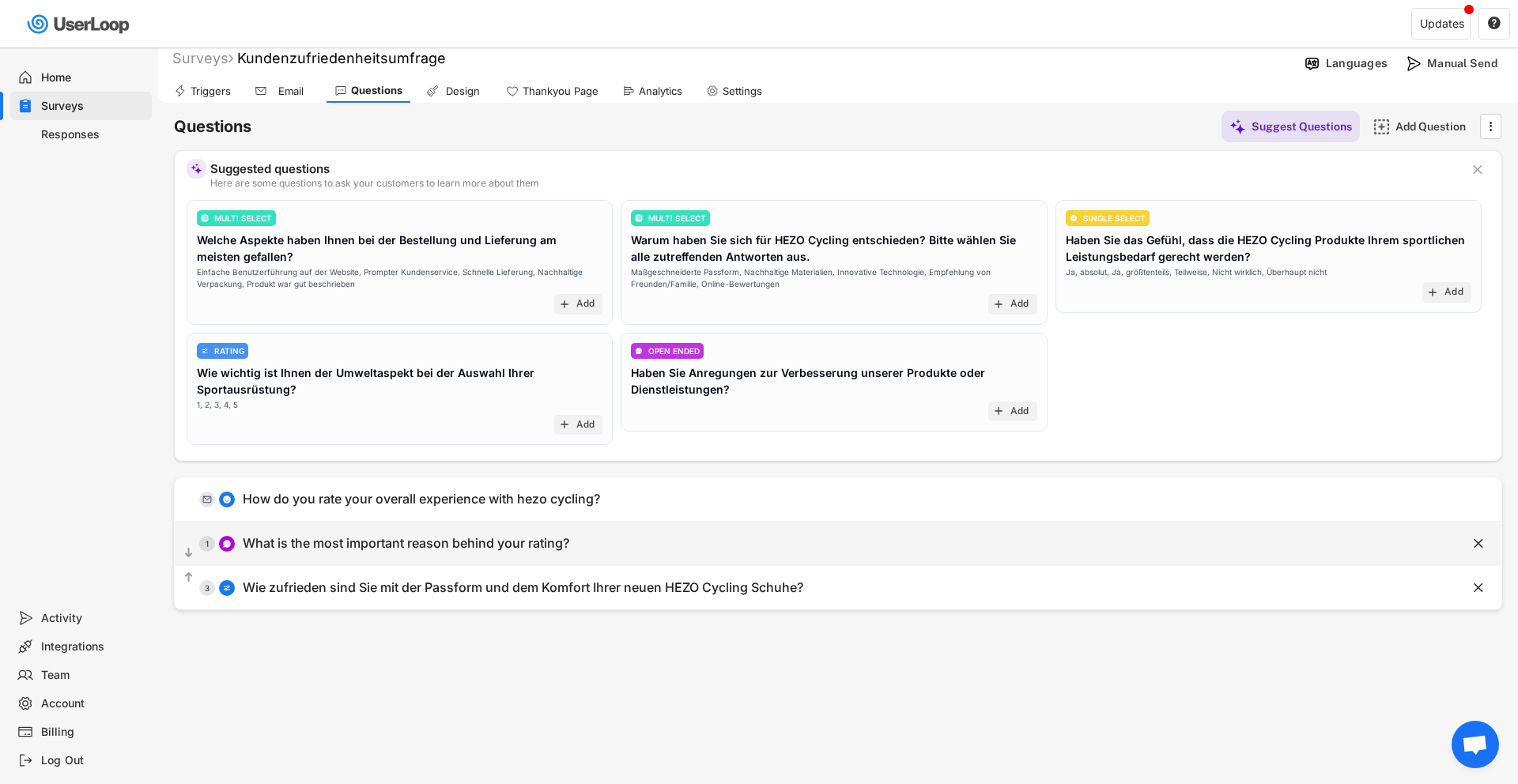
click at [285, 542] on div "What is the most important reason behind your rating?" at bounding box center [406, 543] width 327 height 17
type input "What is the most important reason behind your rating?"
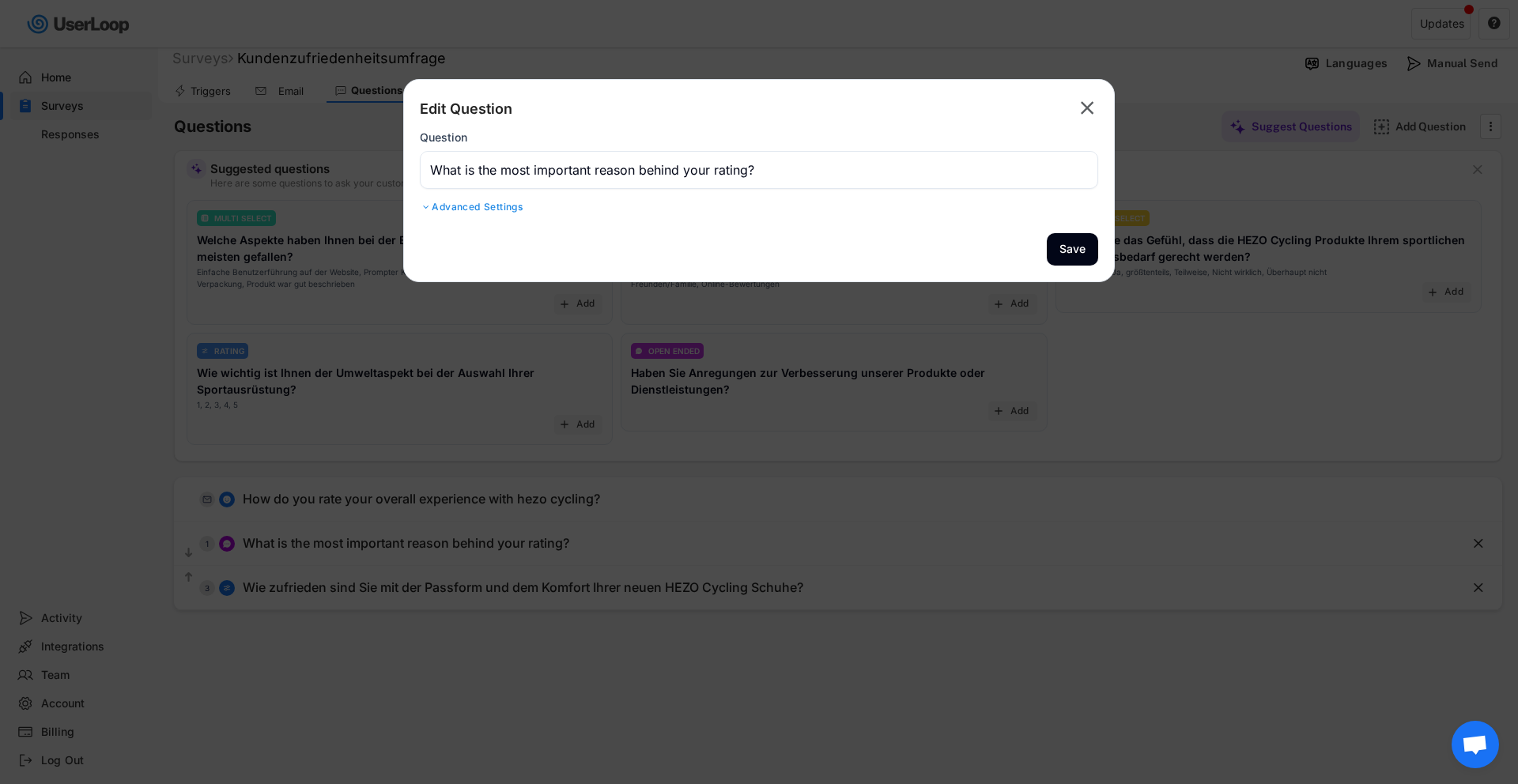
click at [1065, 96] on div "Edit Question " at bounding box center [758, 109] width 678 height 27
click at [1095, 99] on icon "" at bounding box center [1087, 109] width 22 height 25
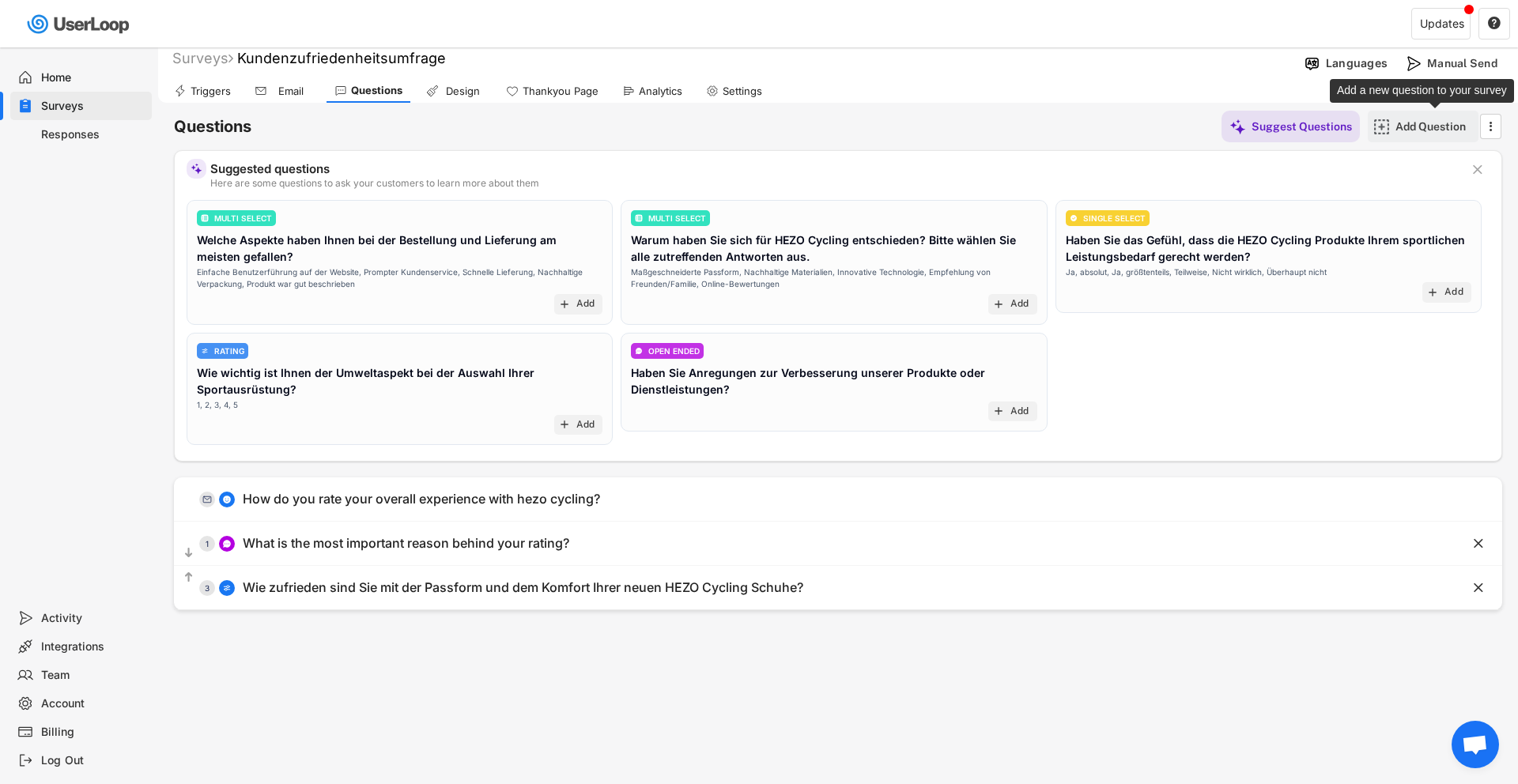
click at [1413, 124] on div "Add Question" at bounding box center [1434, 126] width 79 height 14
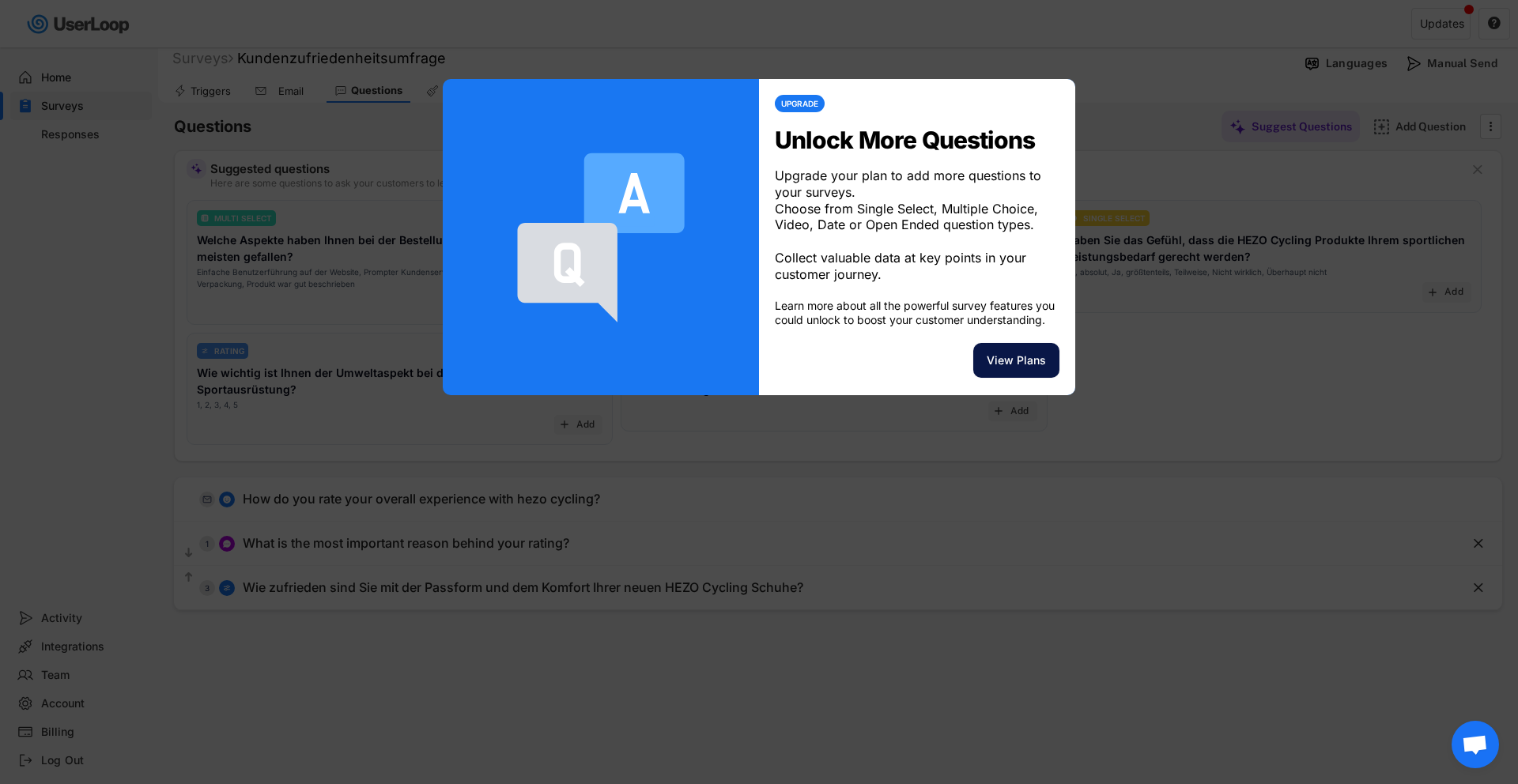
click at [1008, 376] on button "View Plans" at bounding box center [1015, 360] width 86 height 35
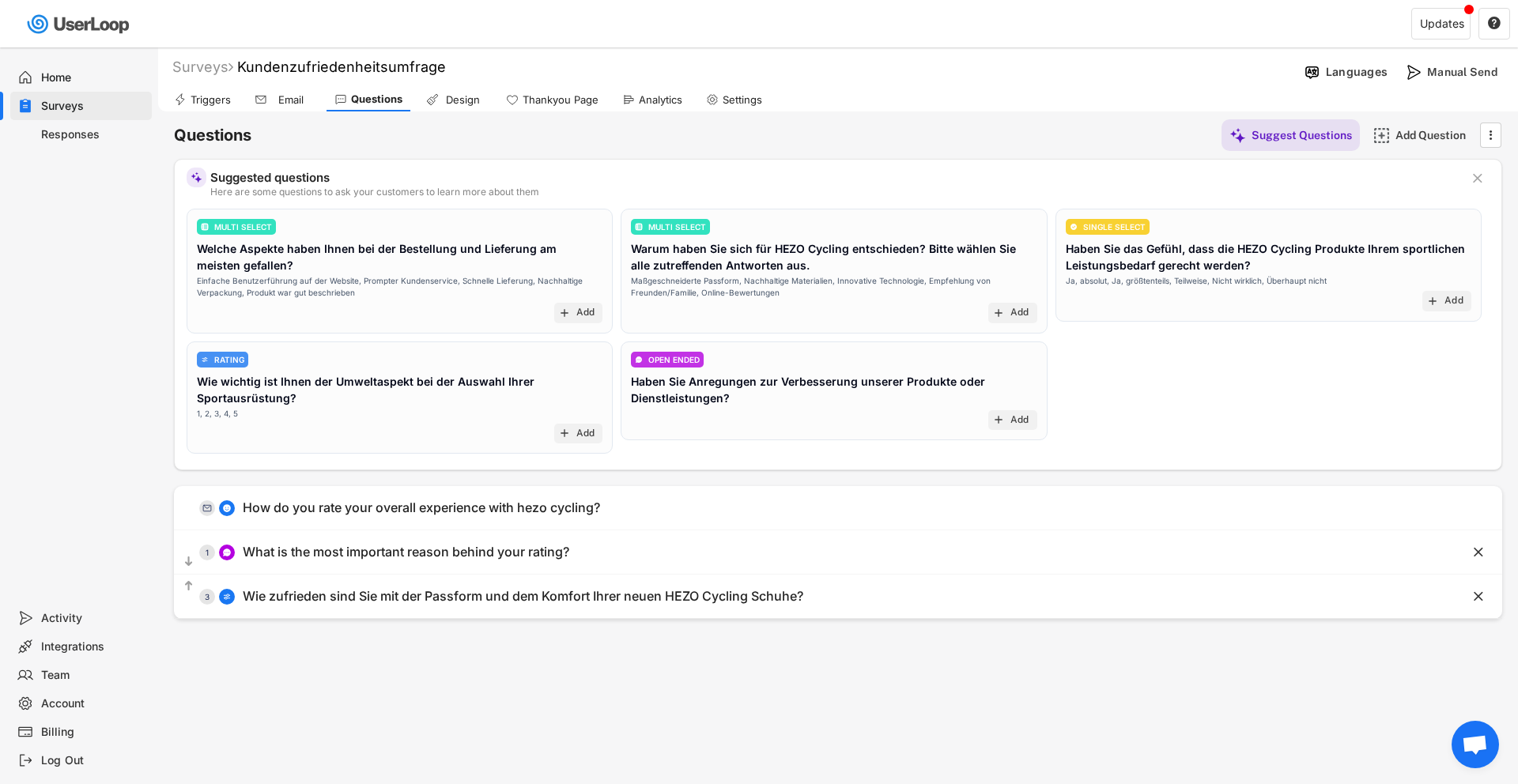
click at [258, 94] on icon at bounding box center [261, 99] width 13 height 13
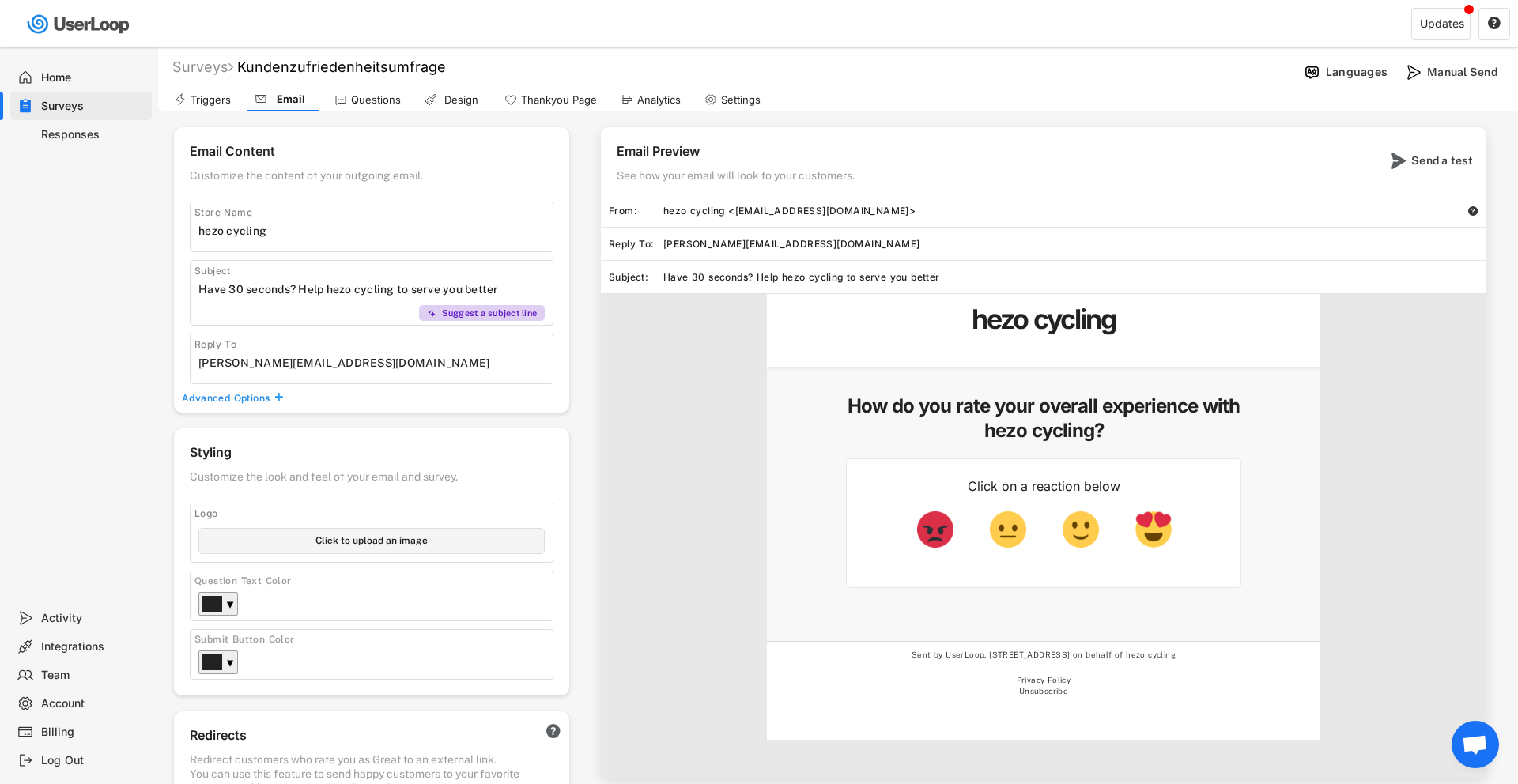
click at [345, 98] on icon at bounding box center [340, 99] width 13 height 13
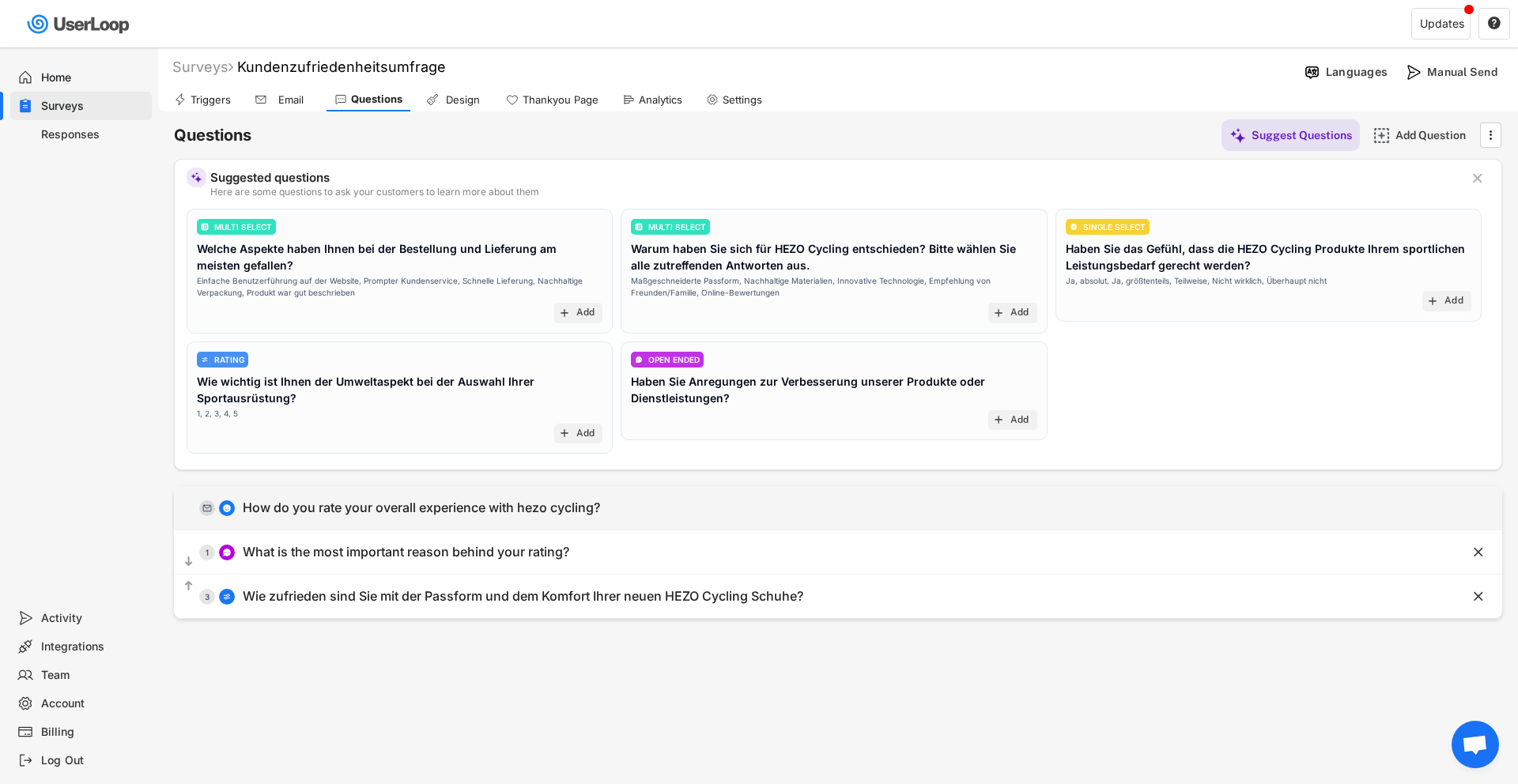
click at [509, 508] on div "How do you rate your overall experience with hezo cycling?" at bounding box center [421, 507] width 357 height 17
type input "How do you rate your overall experience with hezo cycling?"
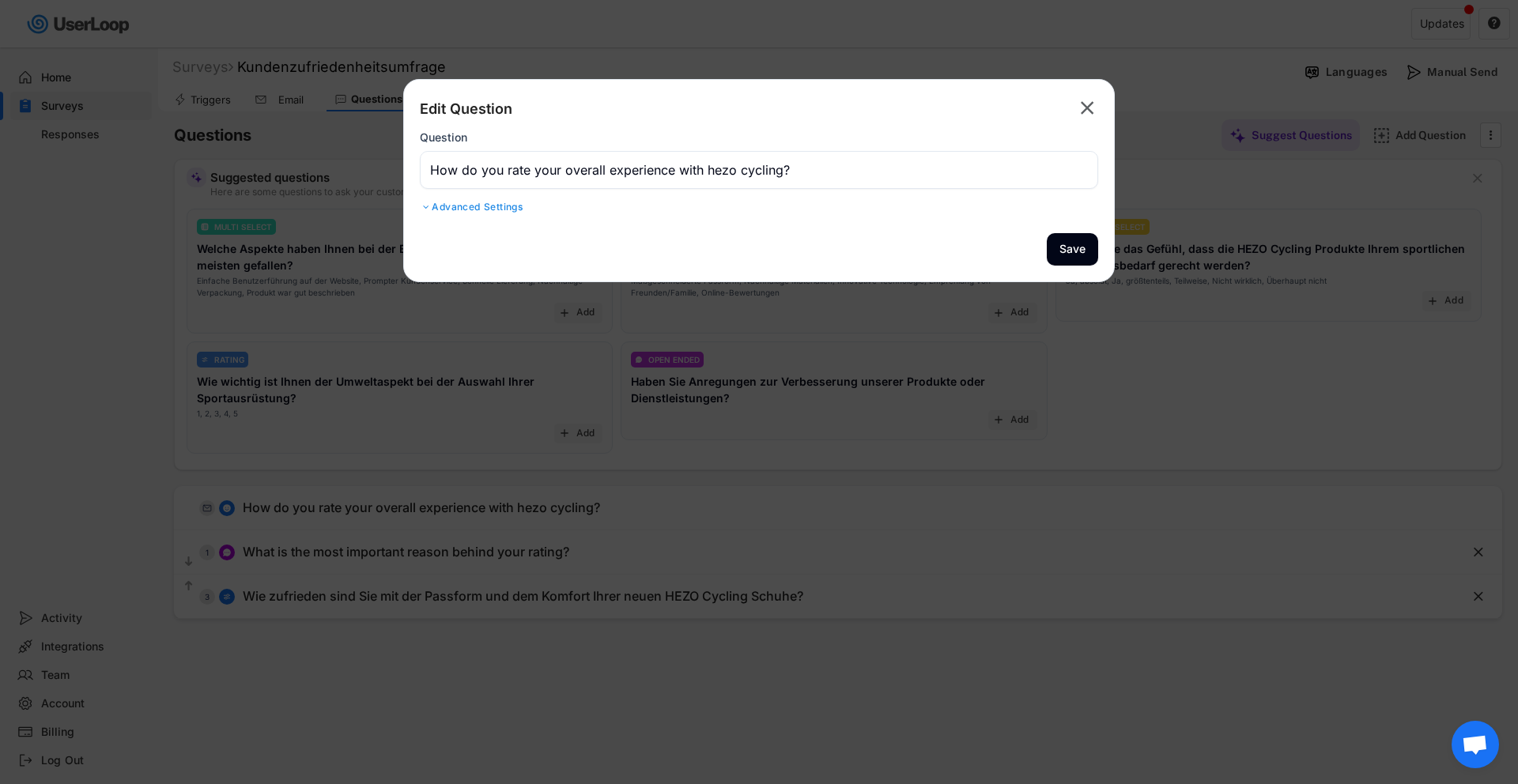
click at [947, 404] on div at bounding box center [759, 392] width 1518 height 784
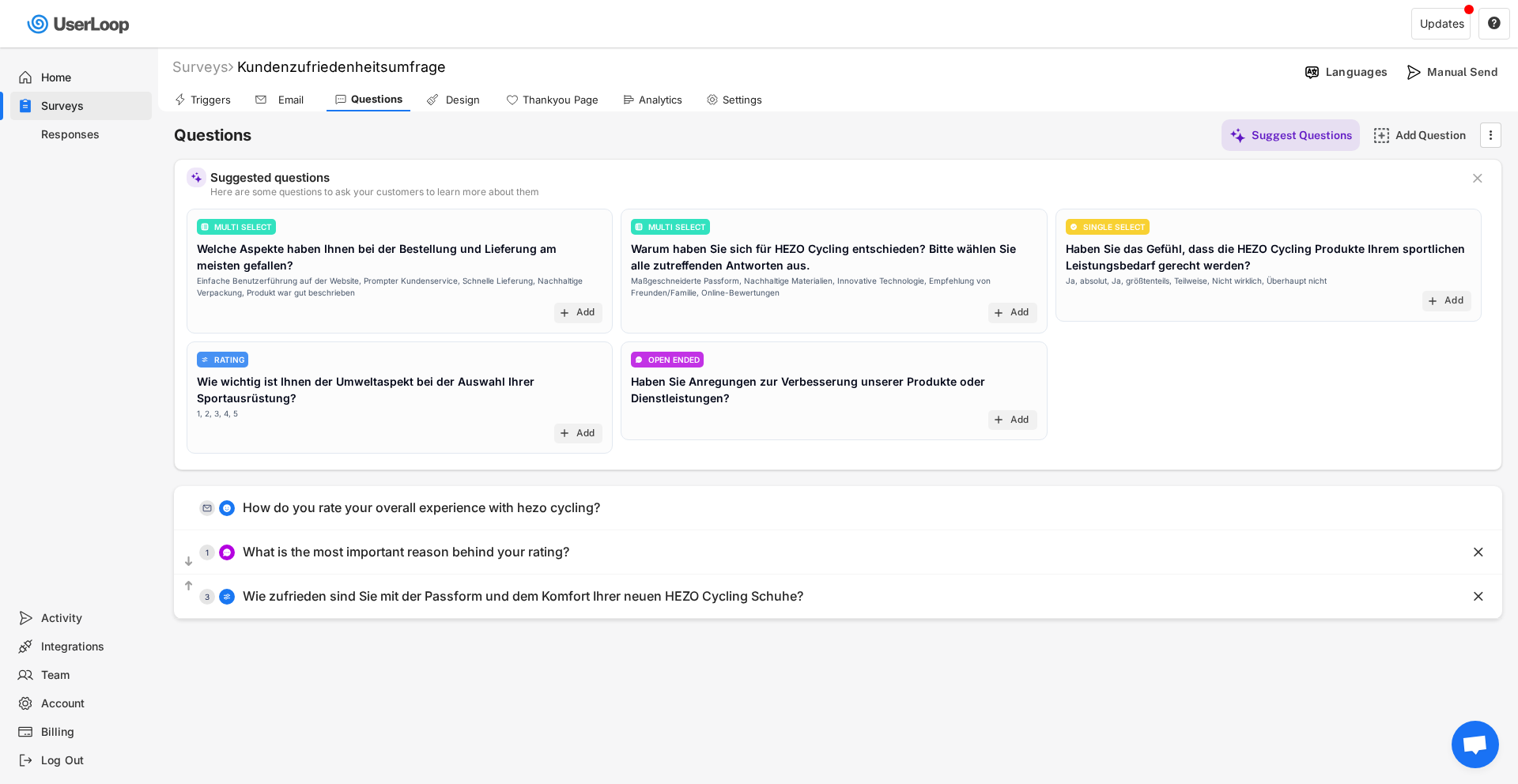
click at [661, 90] on div "Analytics" at bounding box center [651, 99] width 76 height 24
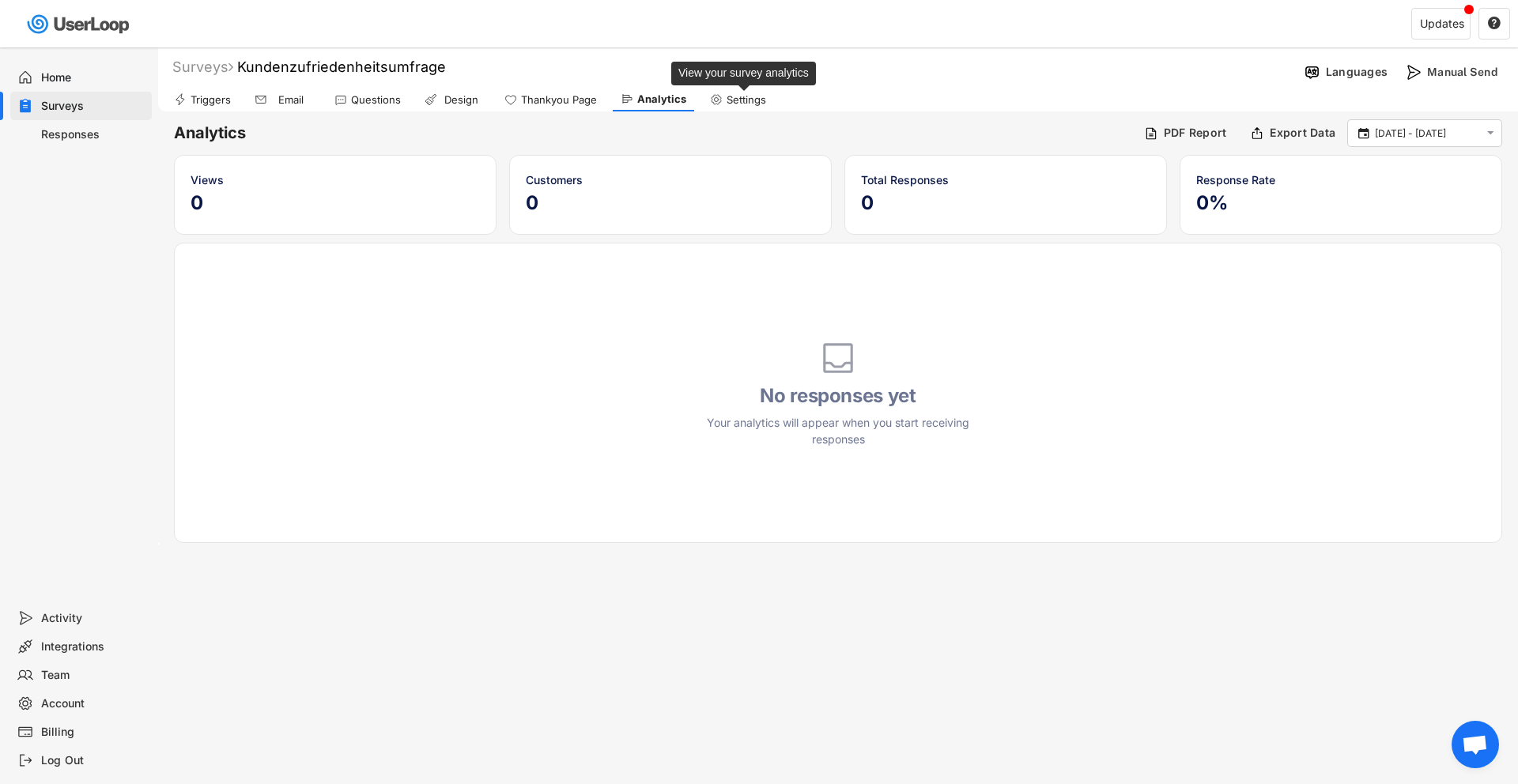
click at [738, 103] on div "Settings" at bounding box center [746, 100] width 40 height 14
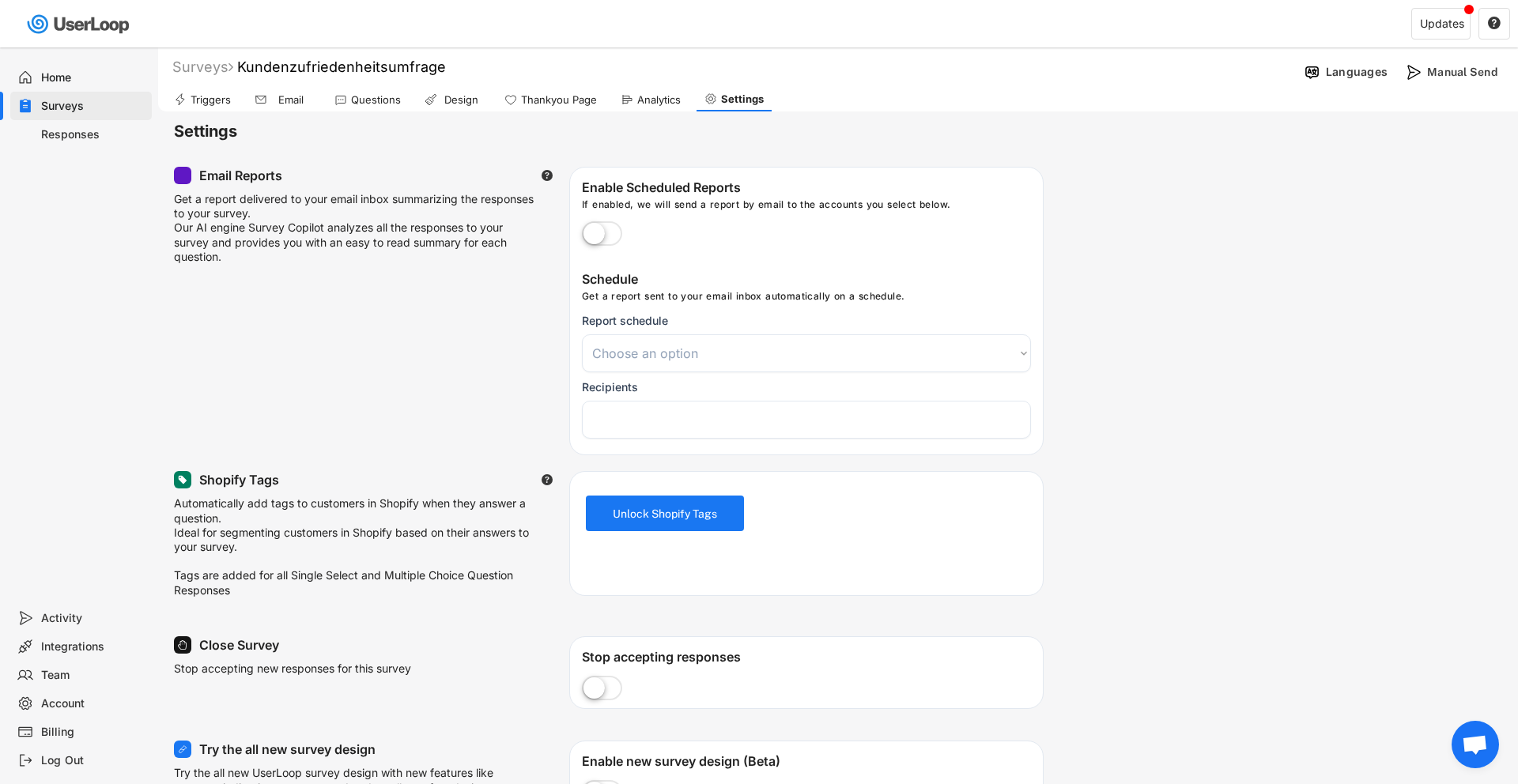
select select
click at [570, 93] on div "Thankyou Page" at bounding box center [559, 100] width 76 height 14
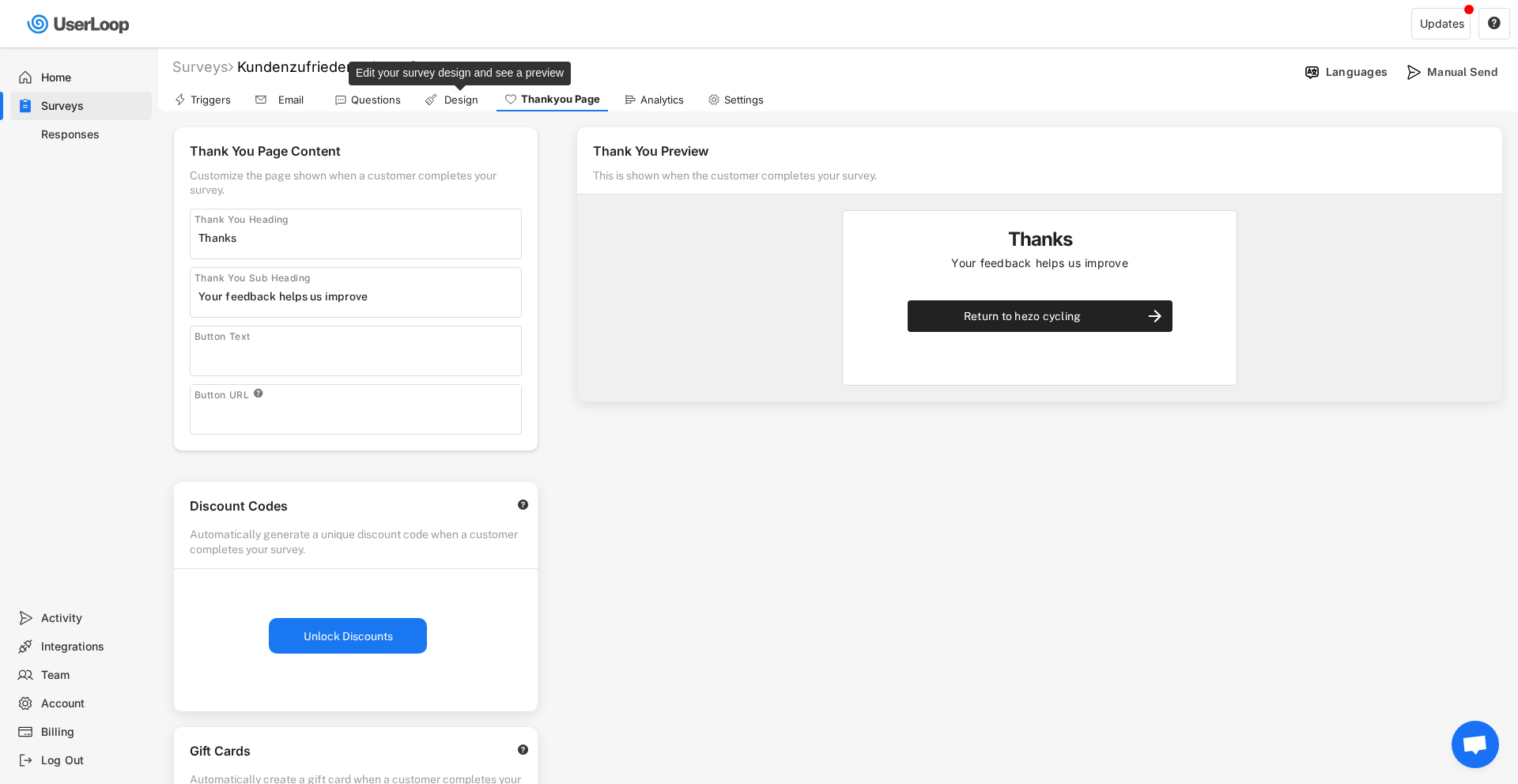
click at [460, 95] on div "Design" at bounding box center [461, 100] width 40 height 14
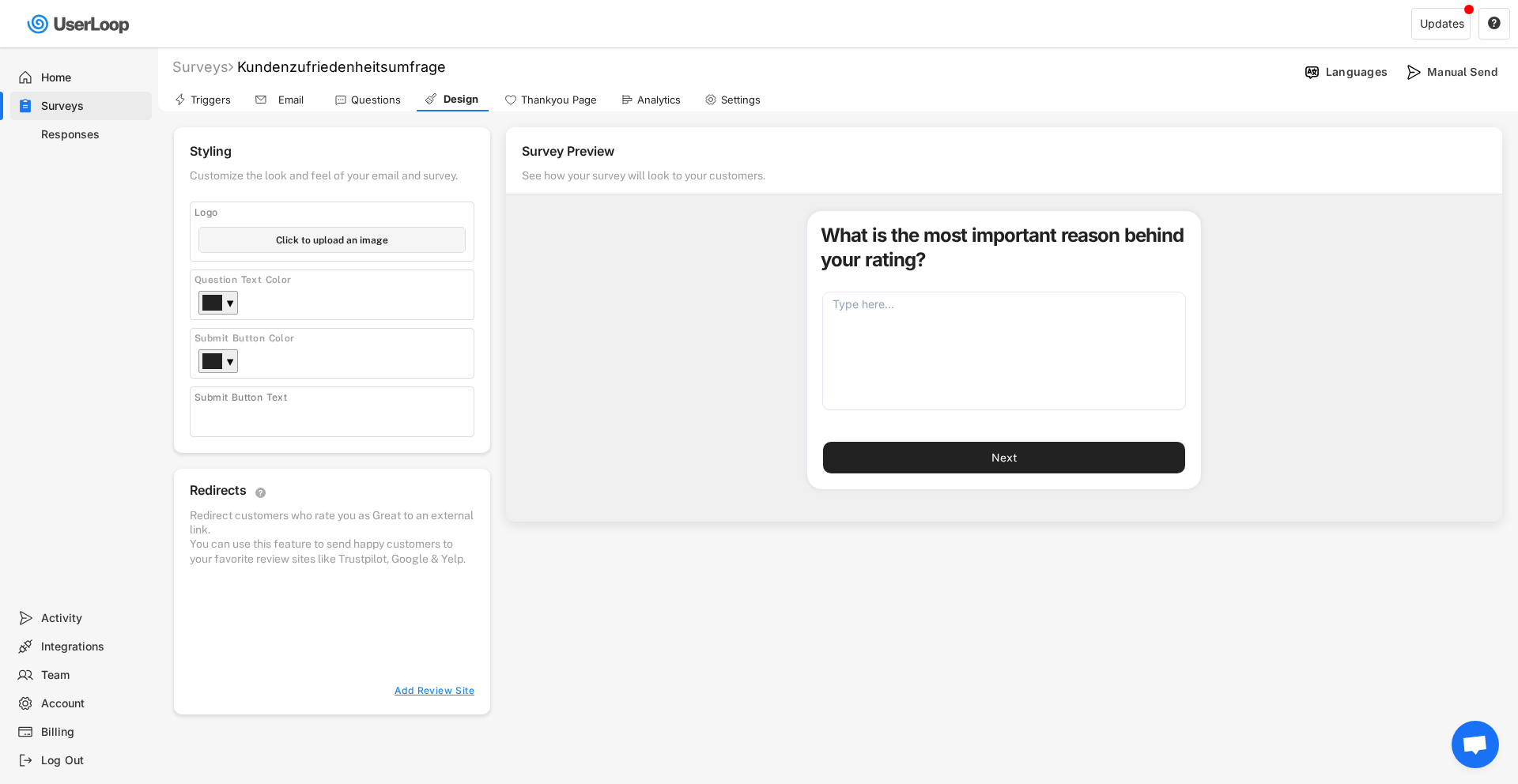
click at [344, 103] on use at bounding box center [340, 99] width 13 height 13
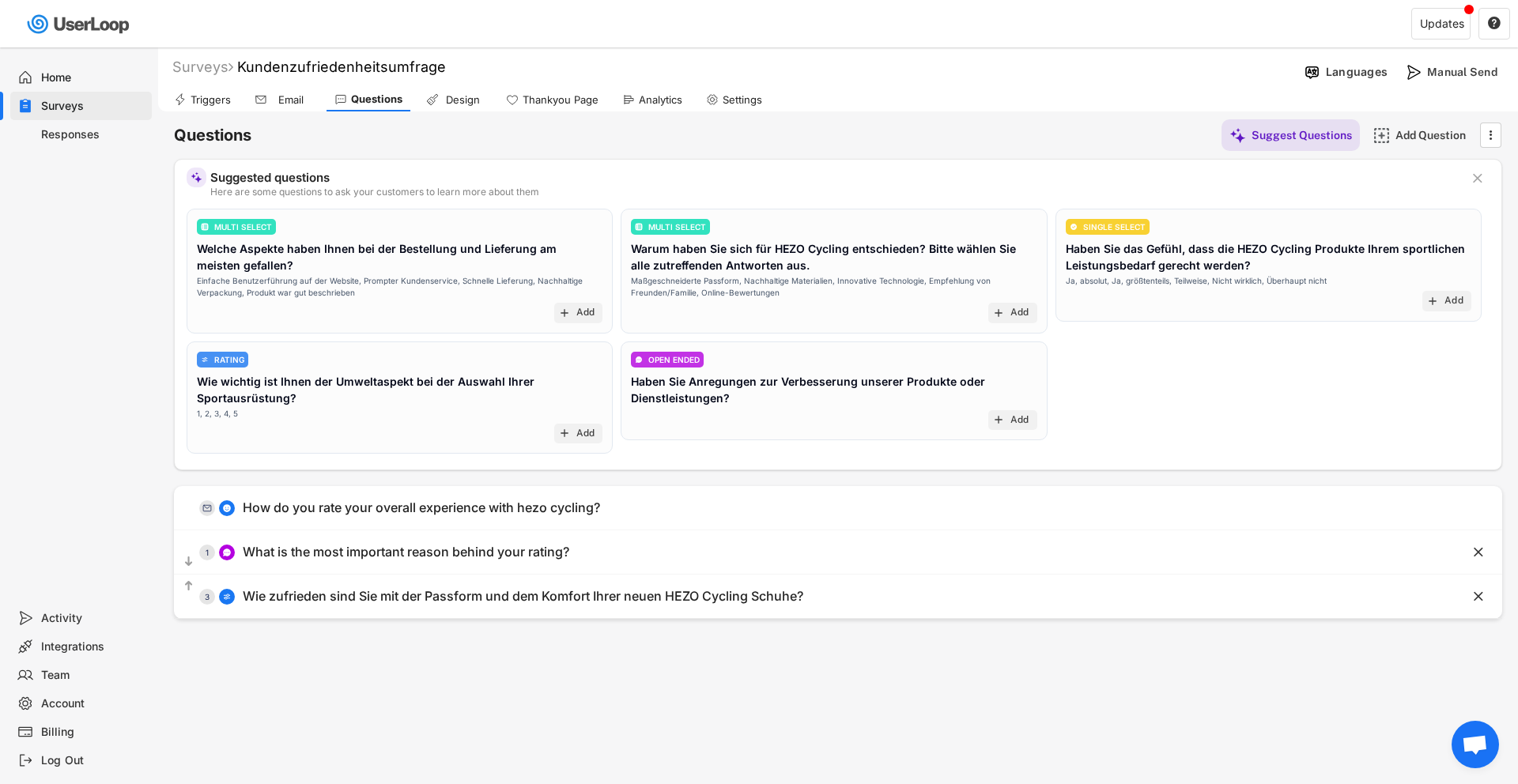
click at [290, 101] on div "Email" at bounding box center [290, 100] width 40 height 14
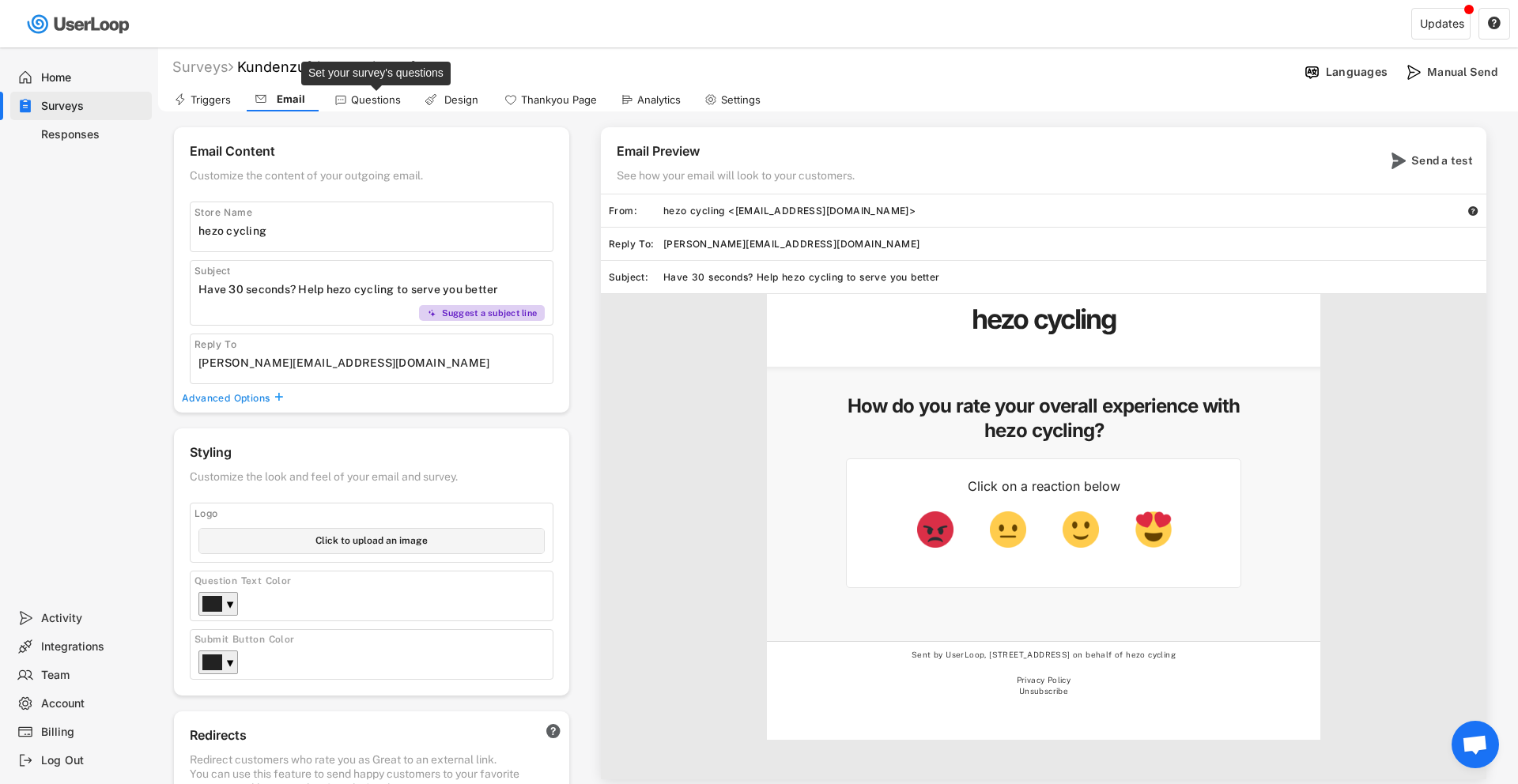
click at [385, 104] on div "Questions" at bounding box center [375, 100] width 50 height 14
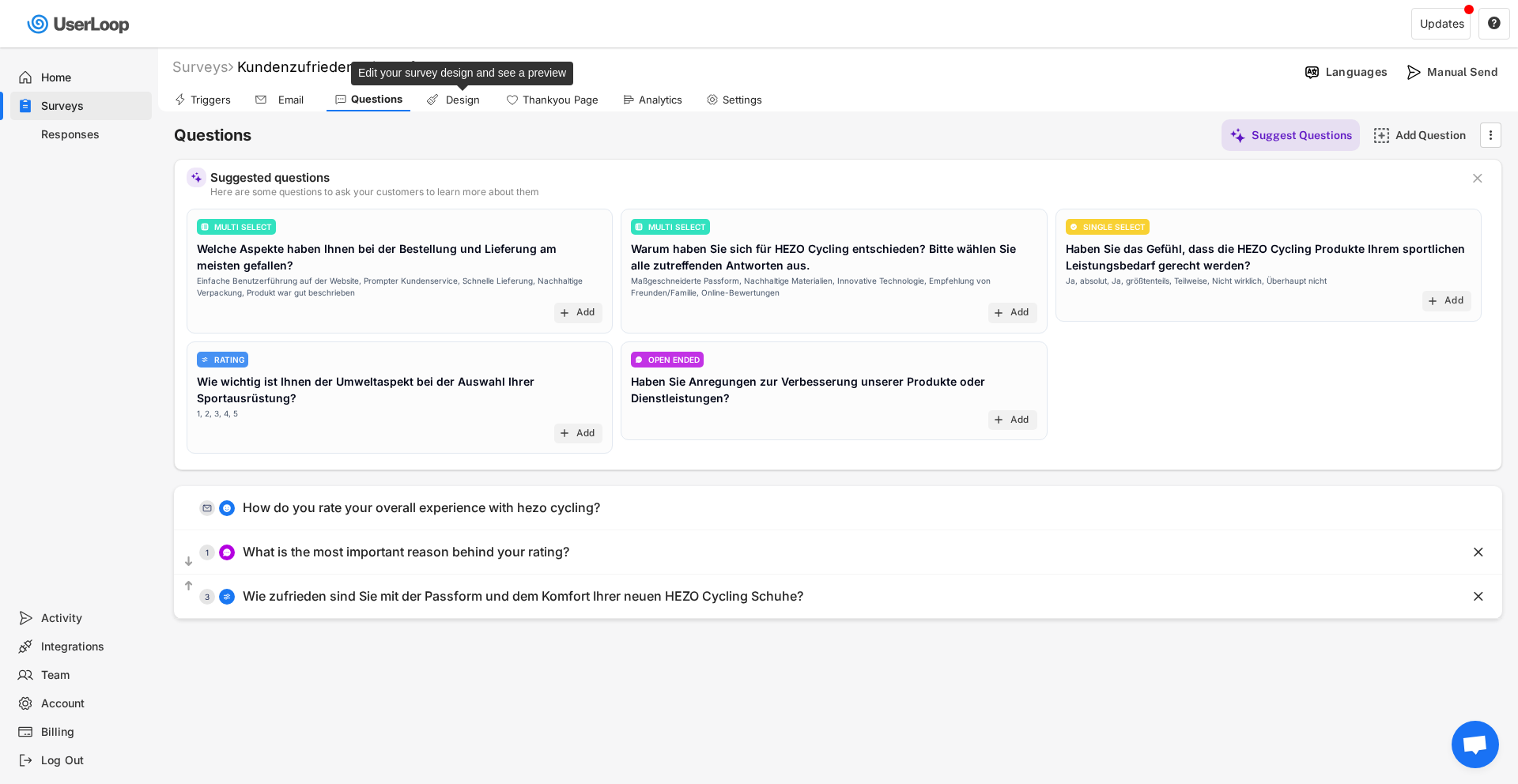
click at [464, 106] on div "Design" at bounding box center [462, 100] width 40 height 14
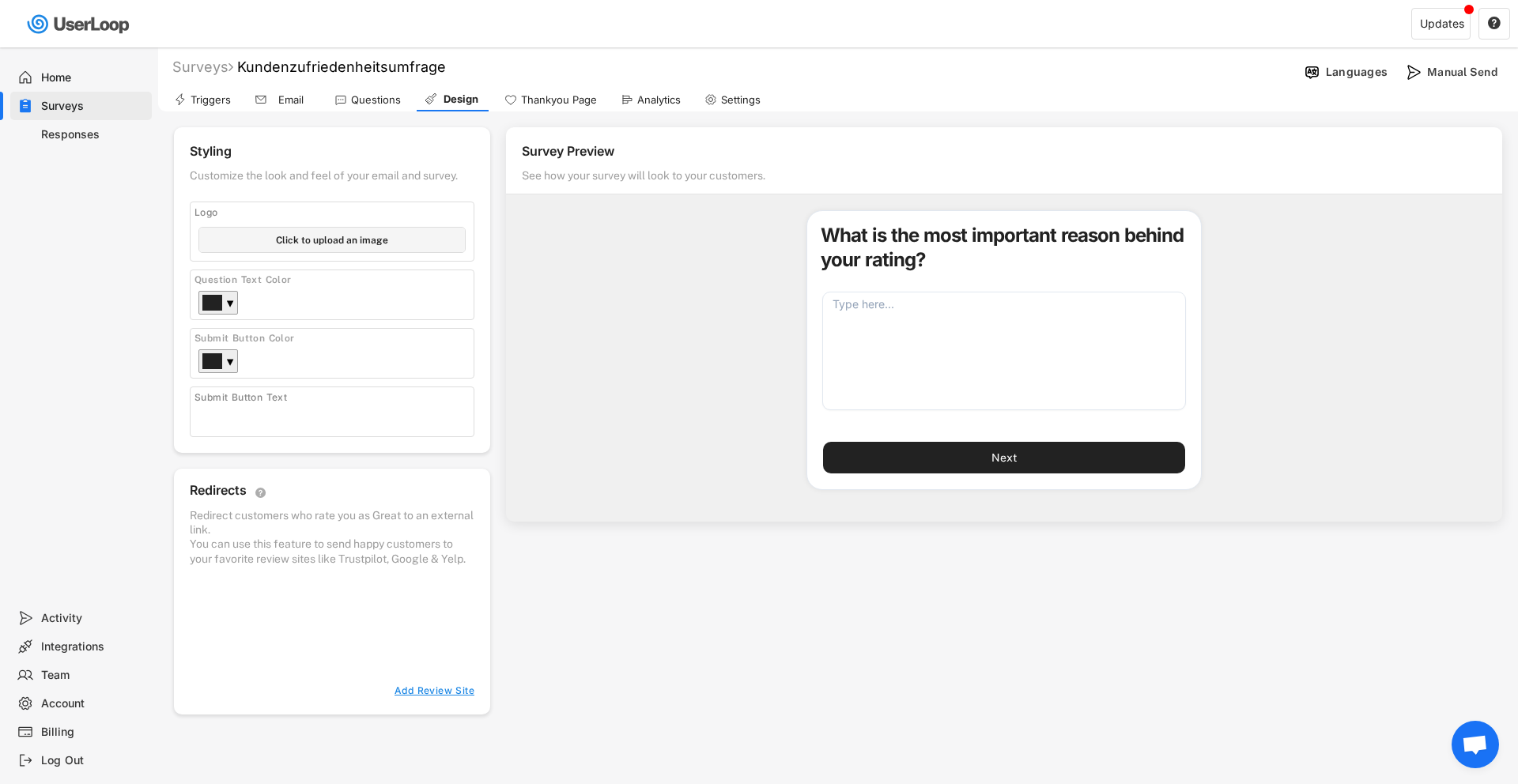
click at [550, 104] on div "Thankyou Page" at bounding box center [559, 100] width 76 height 14
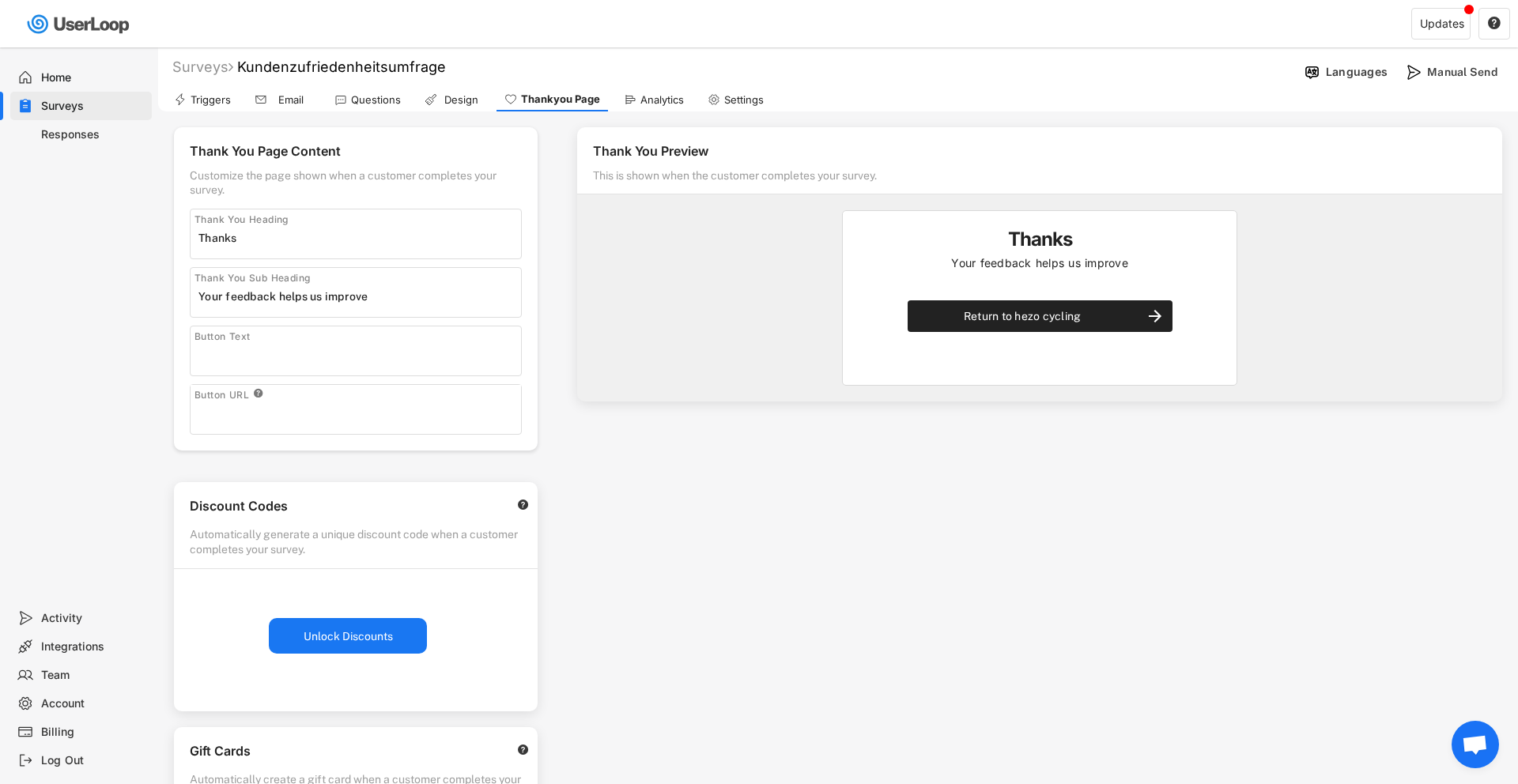
click at [100, 123] on div "Responses" at bounding box center [81, 135] width 142 height 29
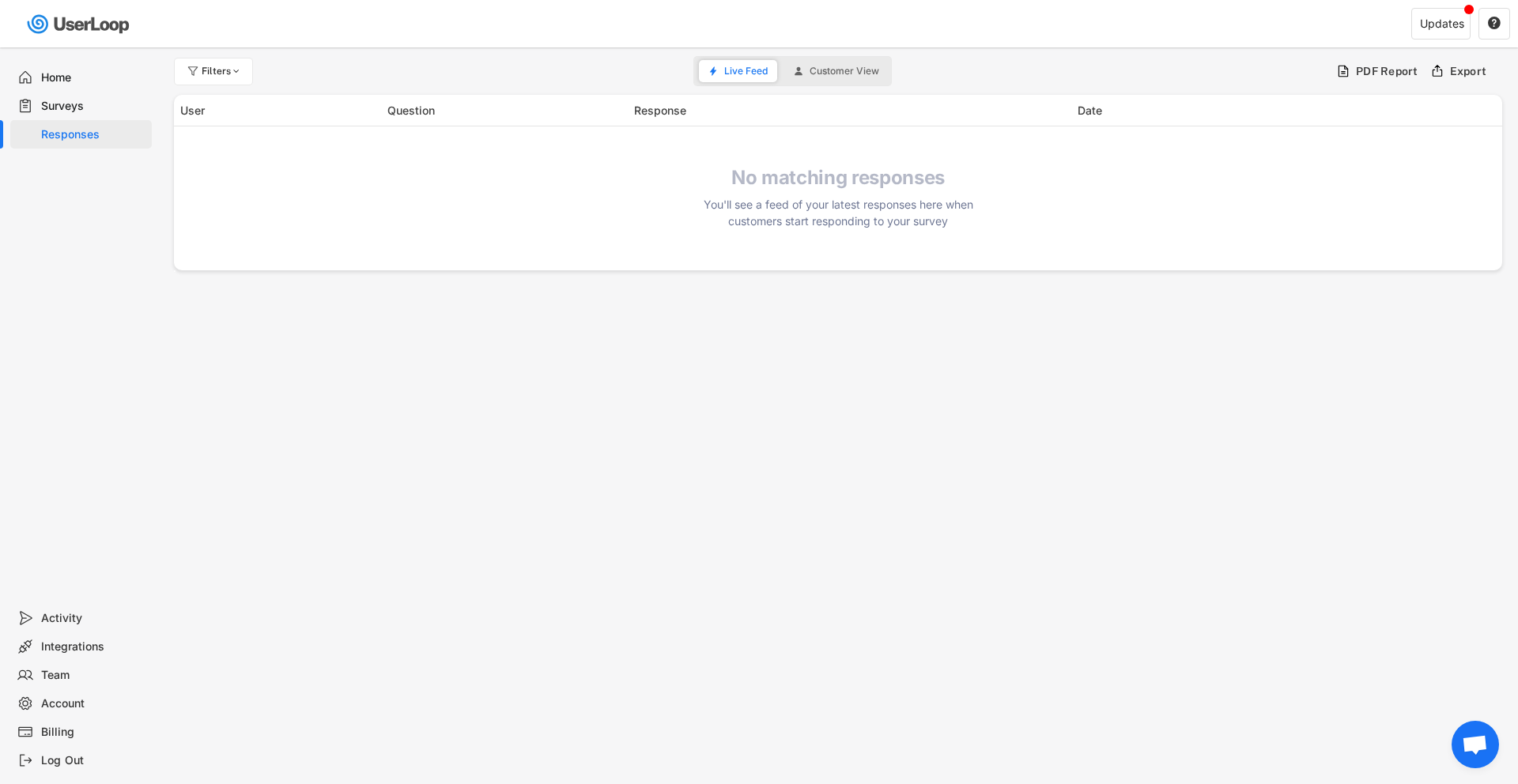
click at [96, 111] on div "Surveys" at bounding box center [93, 106] width 104 height 15
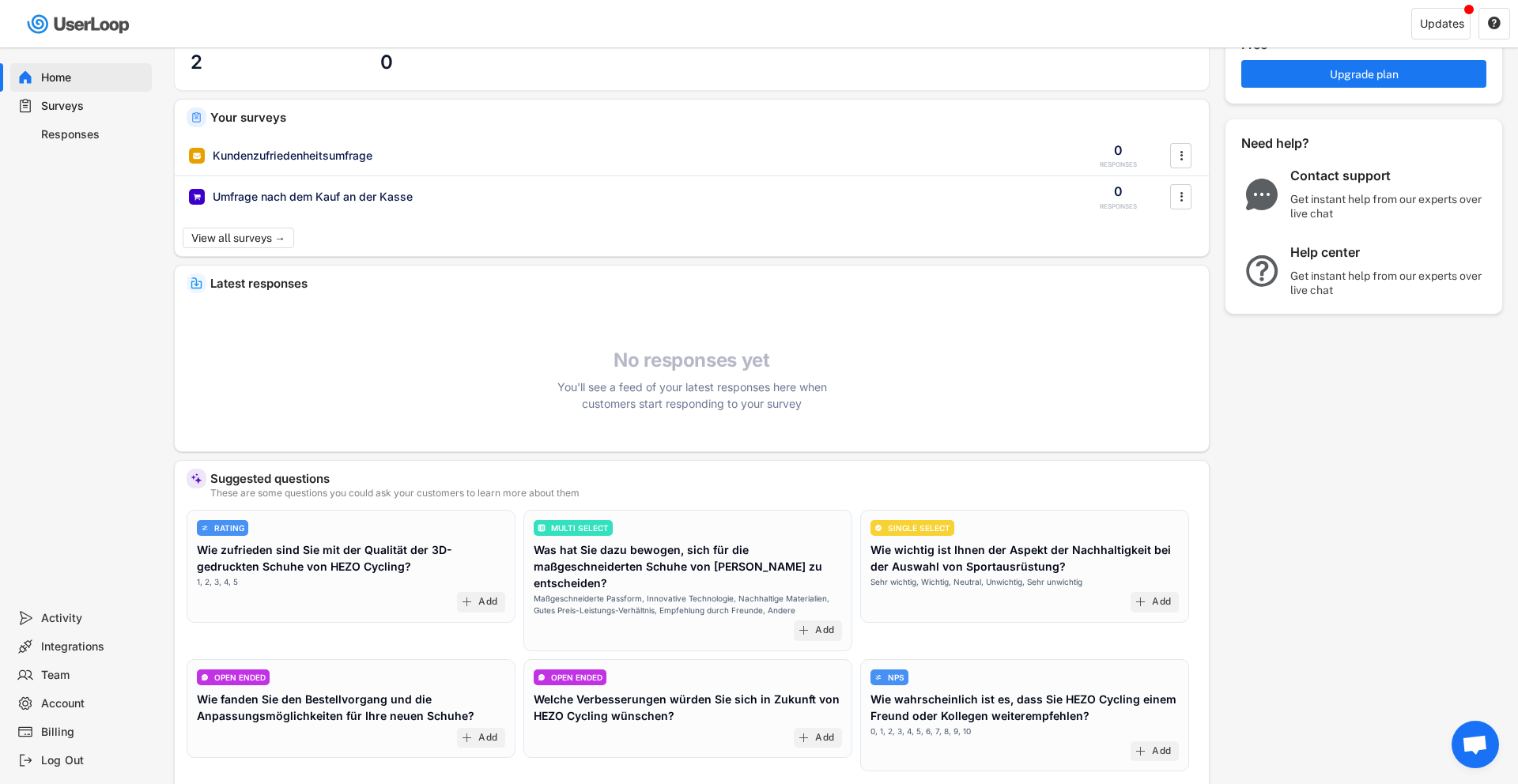
scroll to position [109, 0]
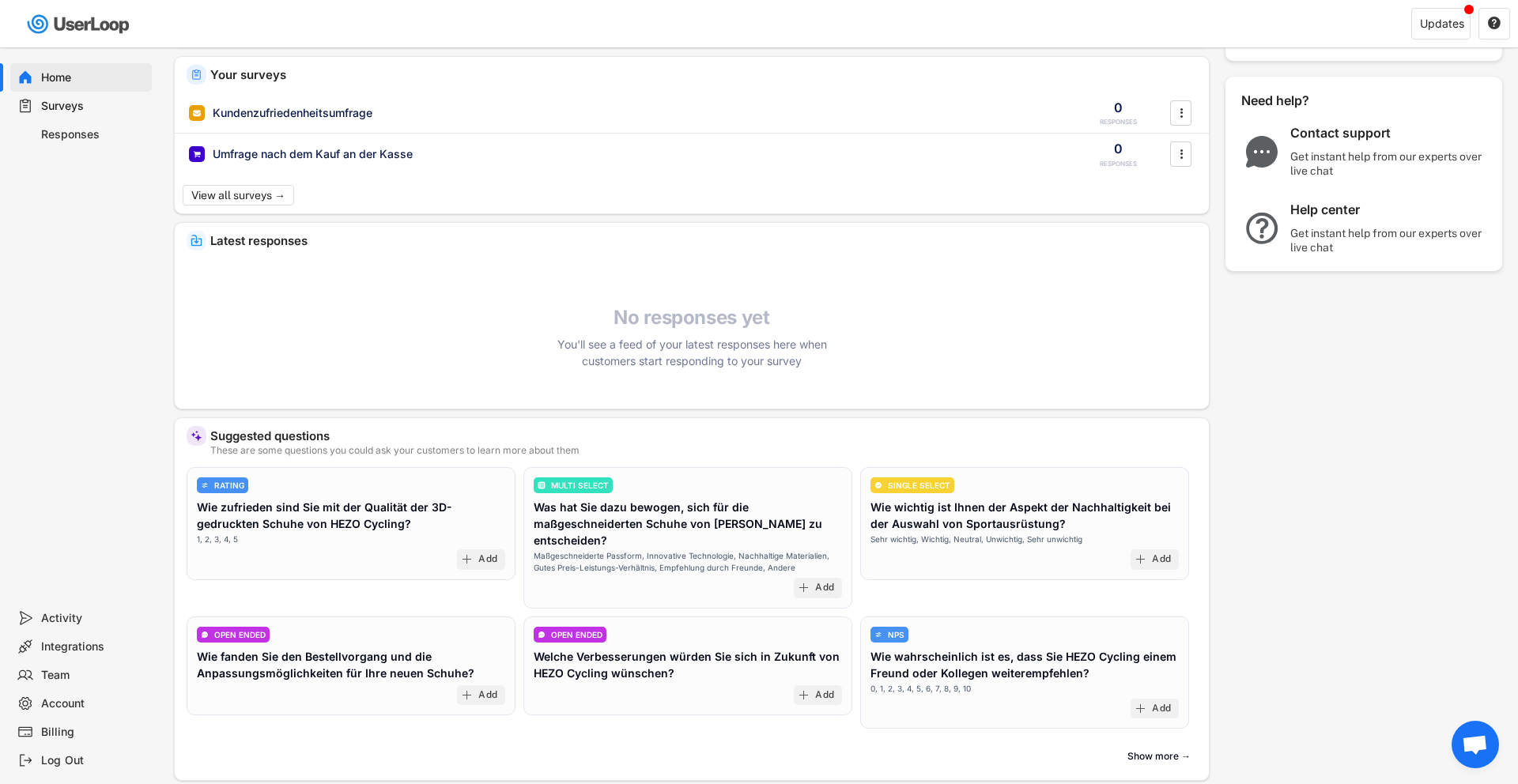
click at [76, 697] on div "Account" at bounding box center [93, 703] width 104 height 15
select select ""de""
select select ""1_week""
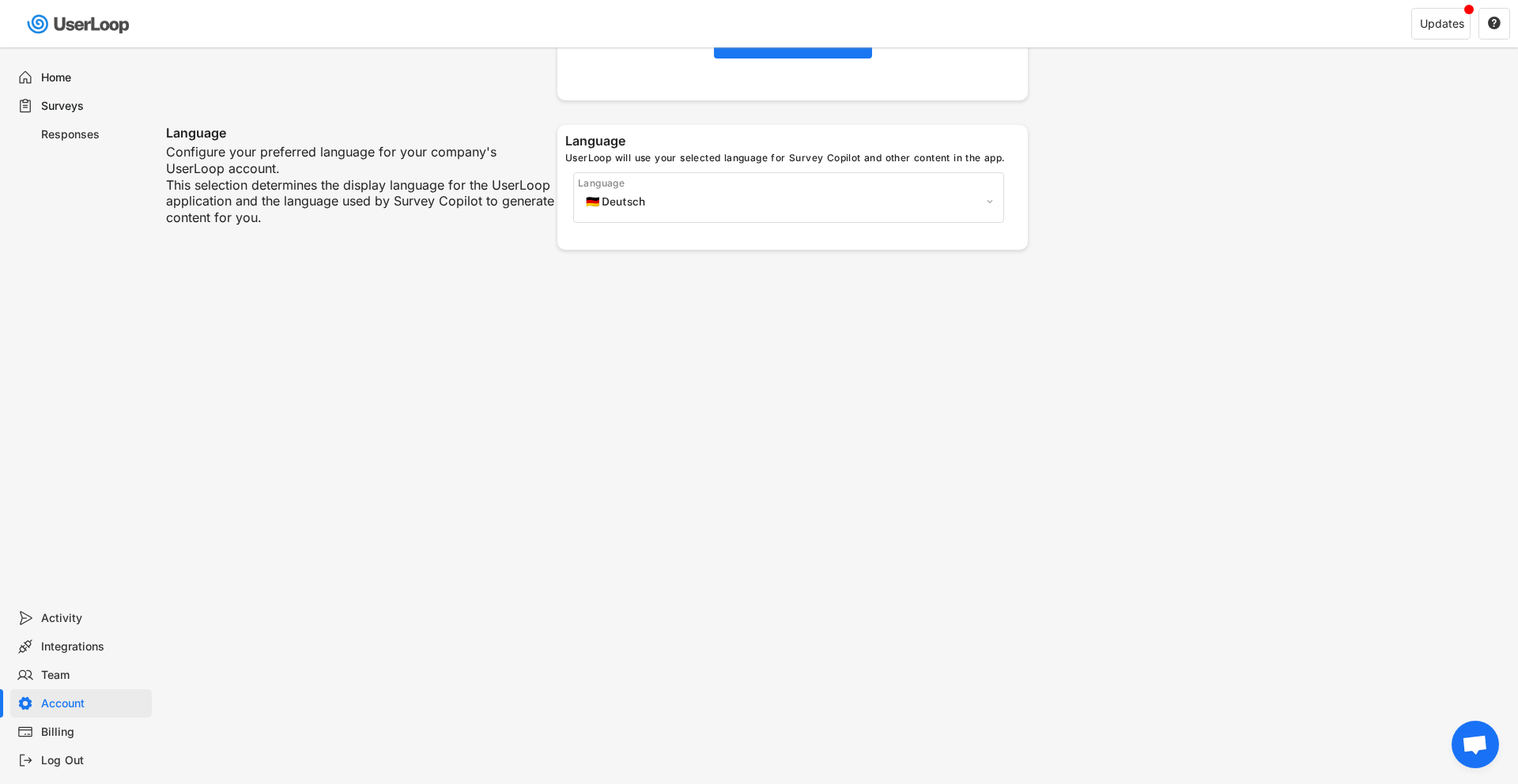
scroll to position [728, 0]
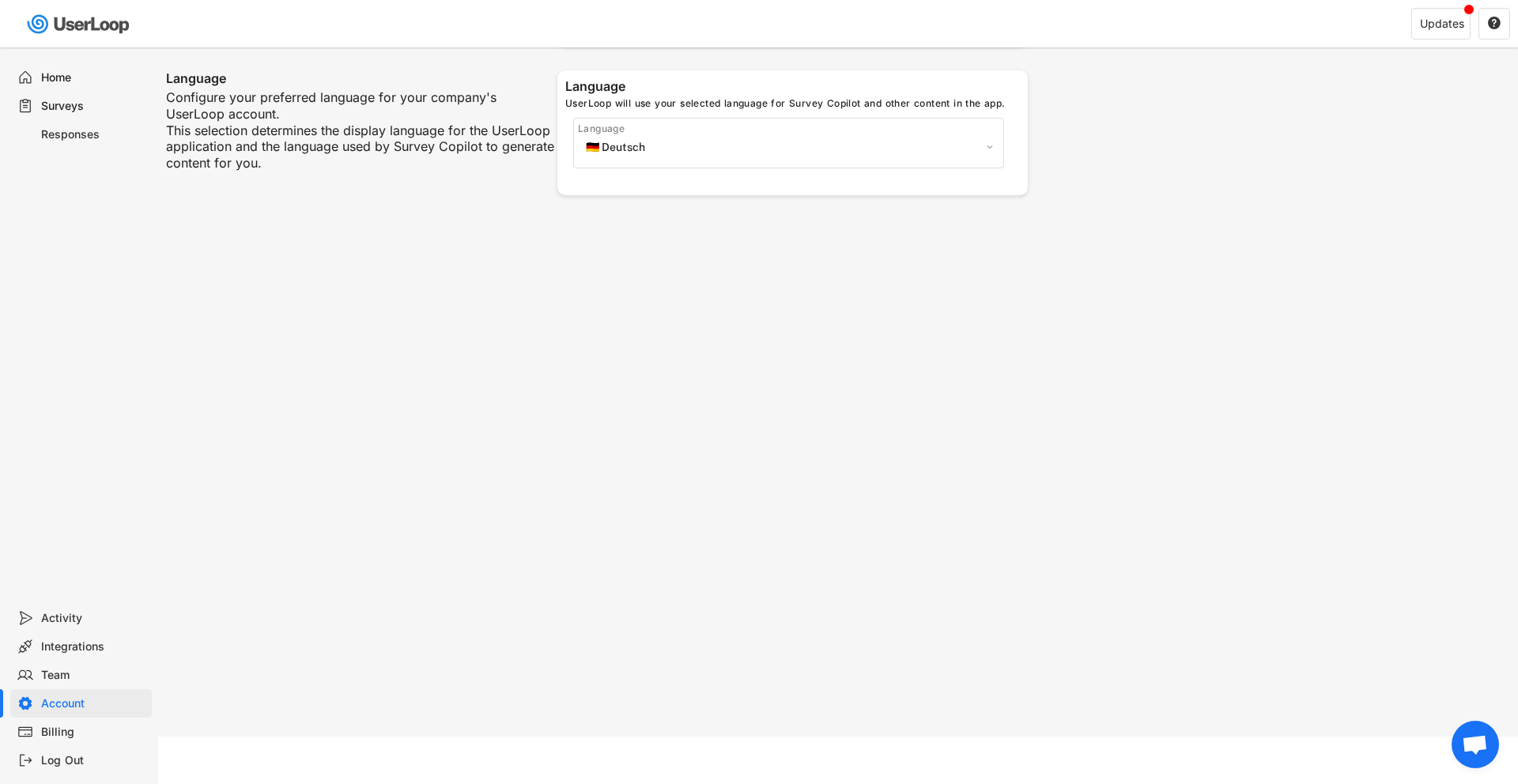
select select ""PLACEHOLDER_1427118222253""
